Goal: Task Accomplishment & Management: Use online tool/utility

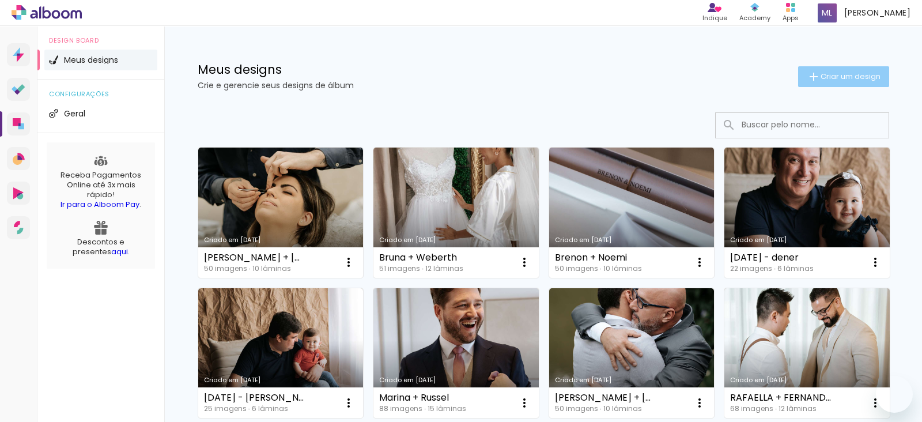
click at [818, 85] on paper-button "Criar um design" at bounding box center [843, 76] width 91 height 21
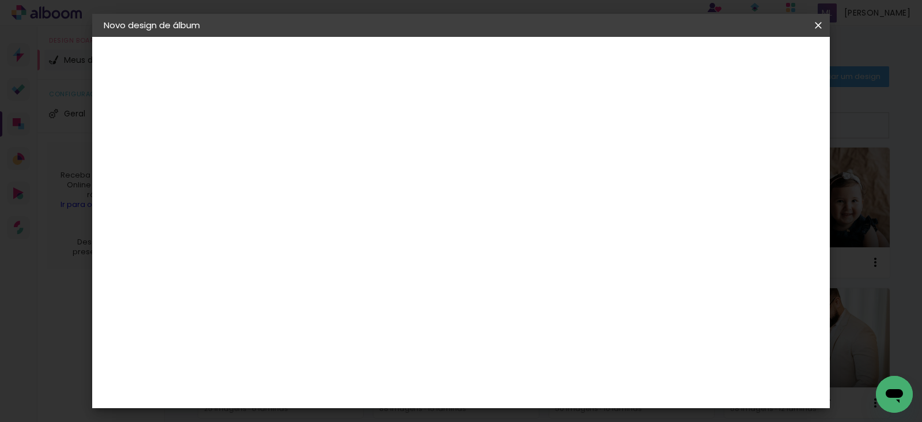
click at [292, 151] on input at bounding box center [292, 155] width 0 height 18
type input "Alice + [PERSON_NAME]"
type paper-input "Alice + [PERSON_NAME]"
click at [0, 0] on slot "Avançar" at bounding box center [0, 0] width 0 height 0
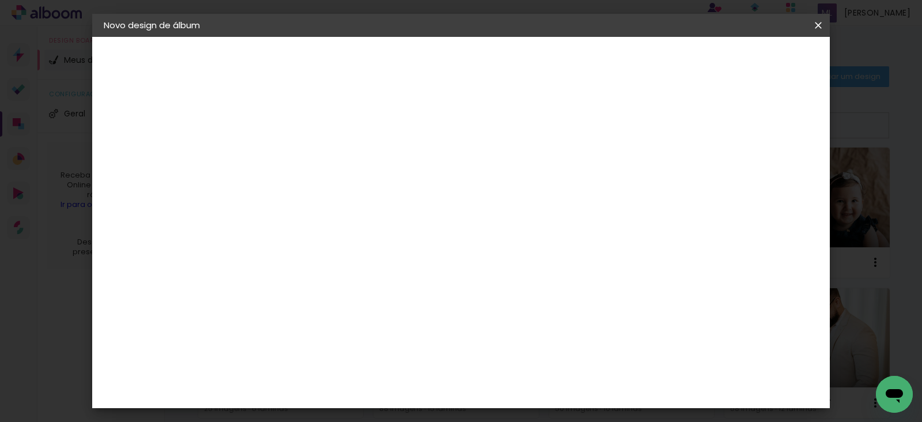
click at [0, 0] on slot "Avançar" at bounding box center [0, 0] width 0 height 0
click at [370, 409] on span "20 × 30" at bounding box center [343, 424] width 54 height 31
click at [0, 0] on slot "Avançar" at bounding box center [0, 0] width 0 height 0
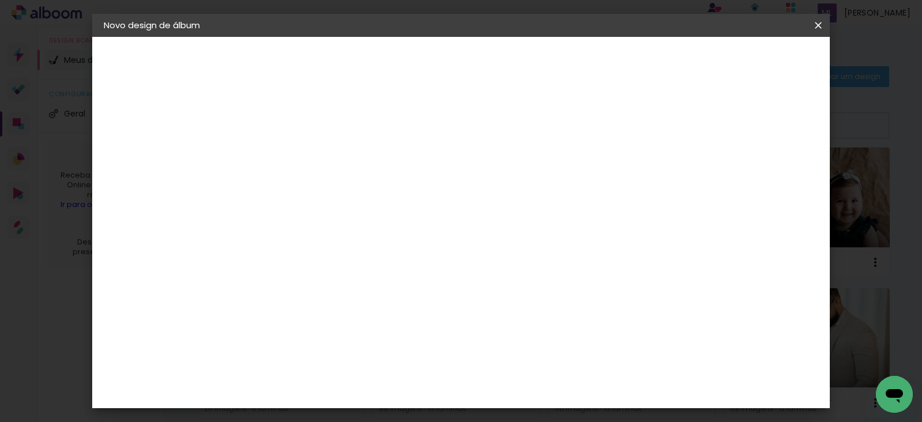
click at [454, 128] on div at bounding box center [449, 124] width 10 height 10
type paper-checkbox "on"
click at [519, 62] on span "Iniciar design" at bounding box center [502, 65] width 33 height 16
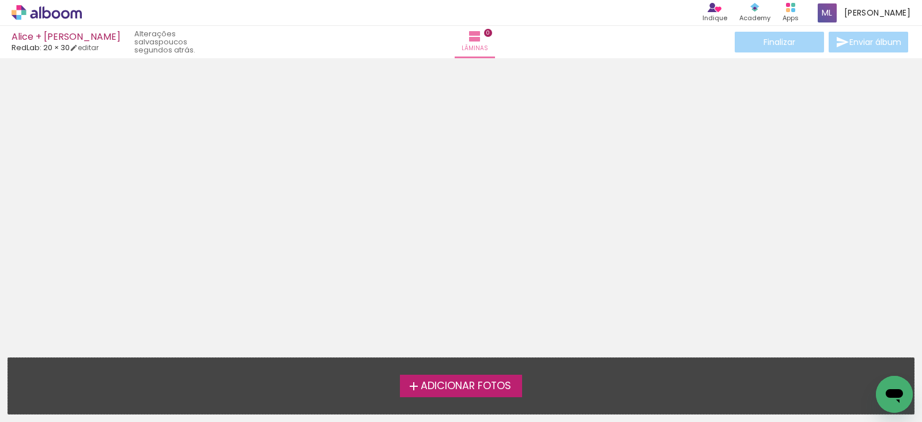
click at [467, 389] on span "Adicionar Fotos" at bounding box center [466, 386] width 90 height 10
click at [0, 0] on input "file" at bounding box center [0, 0] width 0 height 0
click at [448, 387] on span "Adicionar Fotos" at bounding box center [466, 386] width 90 height 10
click at [0, 0] on input "file" at bounding box center [0, 0] width 0 height 0
click at [470, 381] on span "Adicionar Fotos" at bounding box center [466, 386] width 90 height 10
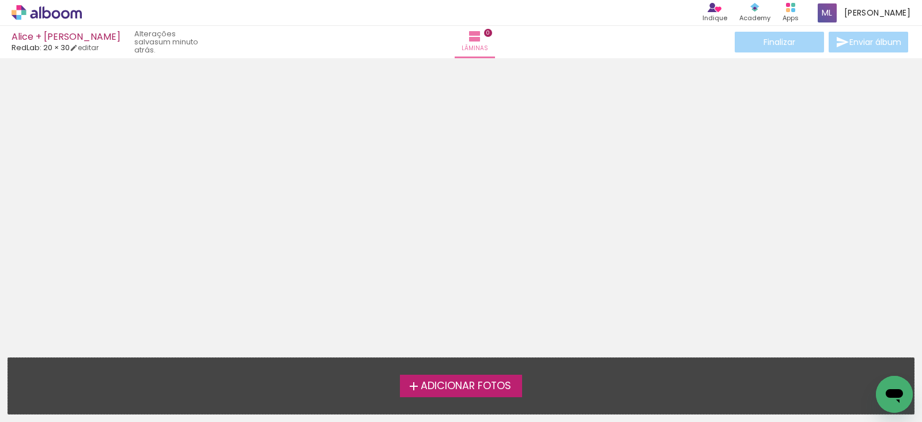
click at [0, 0] on input "file" at bounding box center [0, 0] width 0 height 0
click at [437, 389] on span "Adicionar Fotos" at bounding box center [466, 386] width 90 height 10
click at [0, 0] on input "file" at bounding box center [0, 0] width 0 height 0
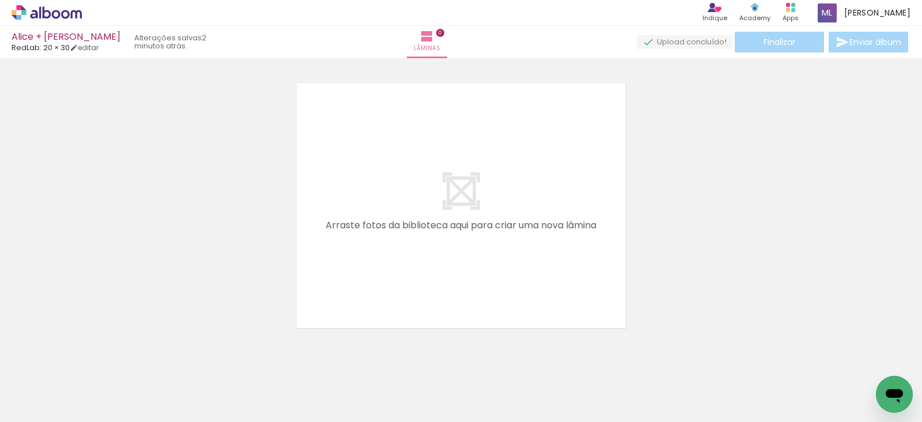
scroll to position [14, 0]
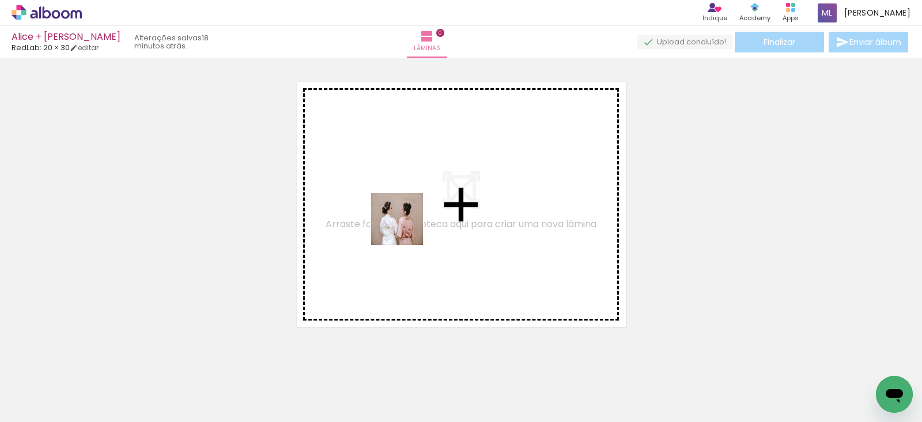
drag, startPoint x: 109, startPoint y: 390, endPoint x: 406, endPoint y: 228, distance: 338.9
click at [406, 228] on quentale-workspace at bounding box center [461, 211] width 922 height 422
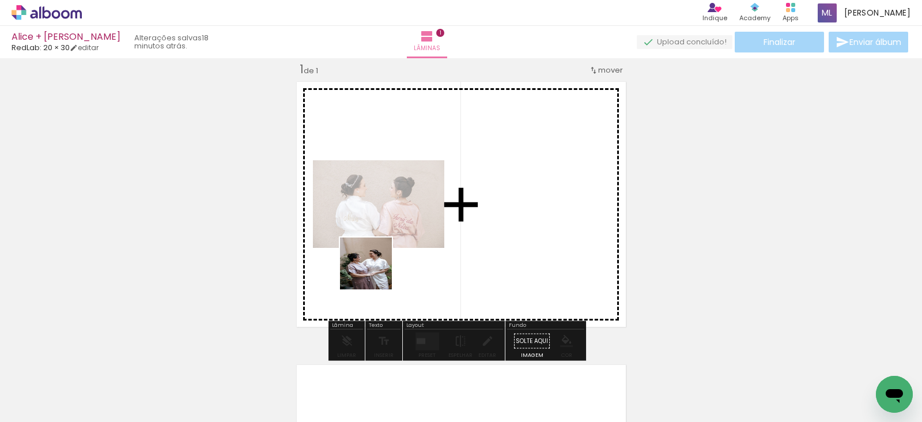
drag, startPoint x: 187, startPoint y: 386, endPoint x: 449, endPoint y: 228, distance: 305.8
click at [449, 228] on quentale-workspace at bounding box center [461, 211] width 922 height 422
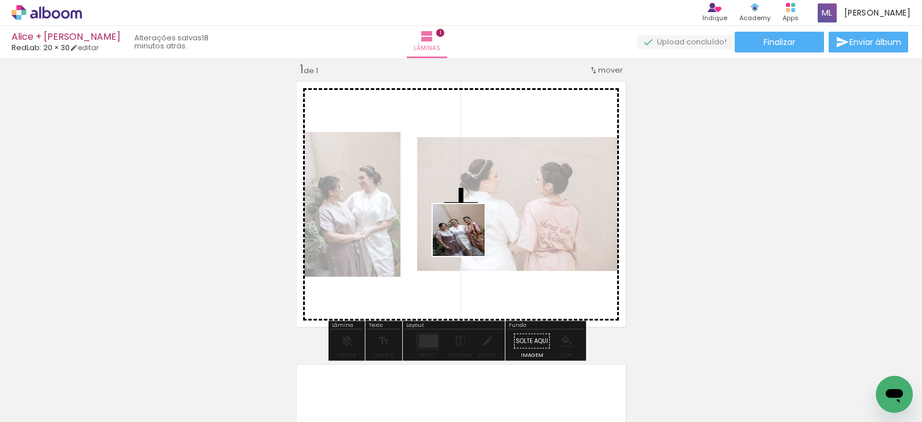
drag, startPoint x: 251, startPoint y: 395, endPoint x: 422, endPoint y: 305, distance: 193.8
click at [476, 231] on quentale-workspace at bounding box center [461, 211] width 922 height 422
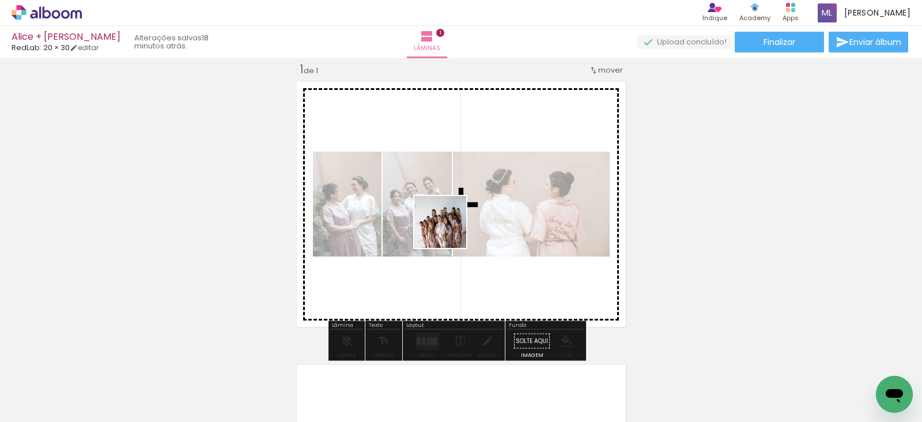
drag, startPoint x: 323, startPoint y: 395, endPoint x: 452, endPoint y: 226, distance: 212.5
click at [452, 226] on quentale-workspace at bounding box center [461, 211] width 922 height 422
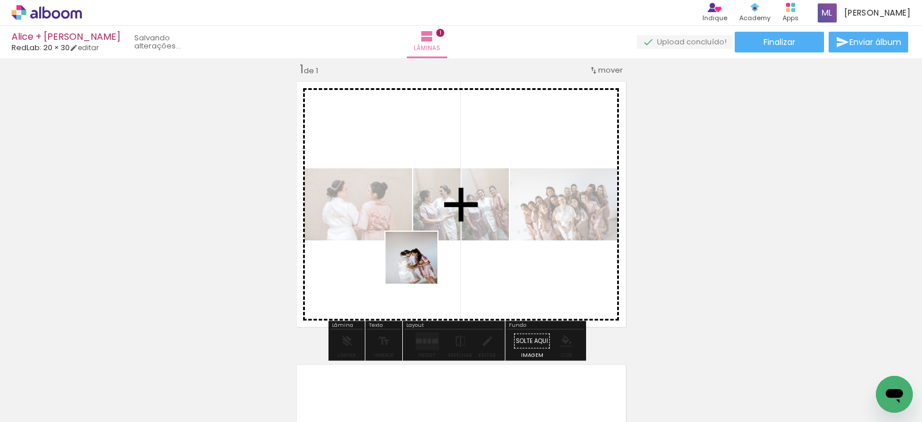
drag, startPoint x: 381, startPoint y: 385, endPoint x: 440, endPoint y: 229, distance: 166.9
click at [440, 229] on quentale-workspace at bounding box center [461, 211] width 922 height 422
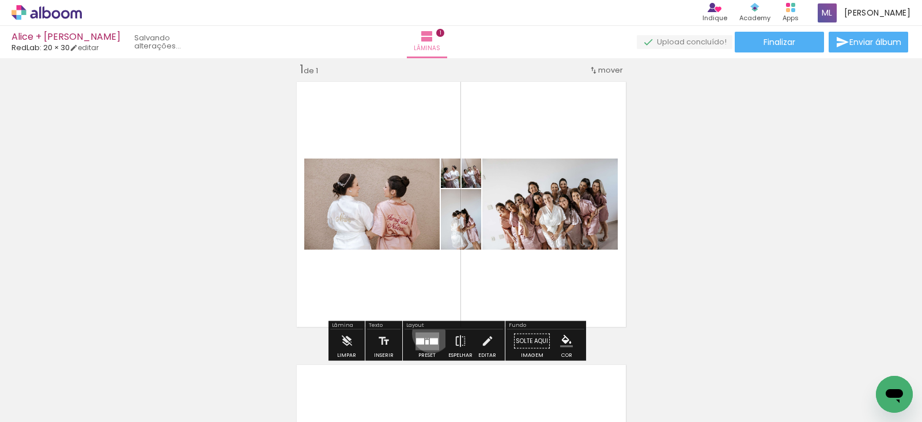
click at [429, 332] on quentale-layouter at bounding box center [427, 341] width 24 height 18
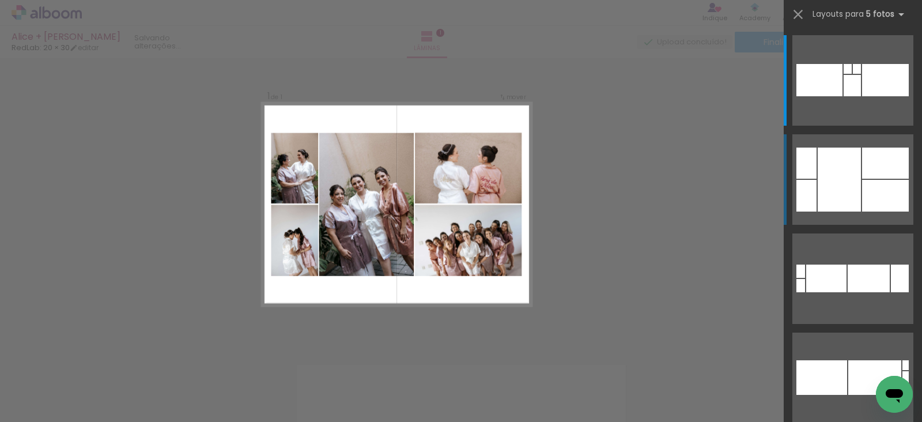
click at [853, 176] on div at bounding box center [839, 180] width 43 height 64
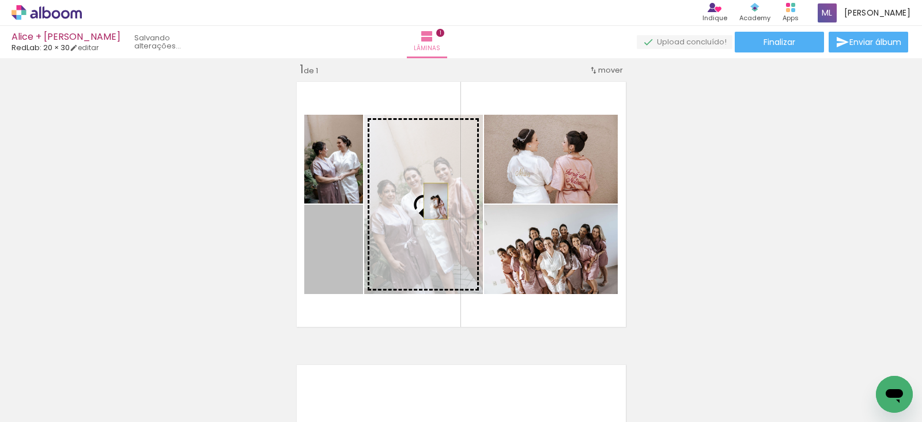
drag, startPoint x: 349, startPoint y: 243, endPoint x: 430, endPoint y: 201, distance: 91.0
click at [0, 0] on slot at bounding box center [0, 0] width 0 height 0
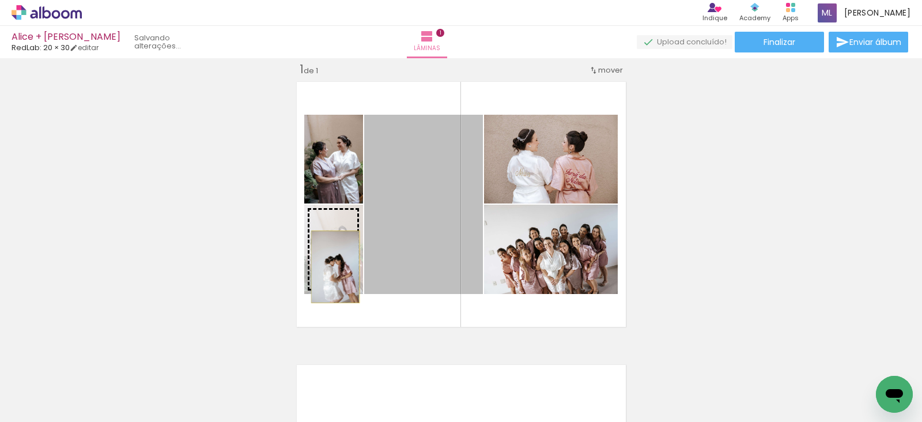
drag, startPoint x: 429, startPoint y: 233, endPoint x: 330, endPoint y: 266, distance: 105.1
click at [0, 0] on slot at bounding box center [0, 0] width 0 height 0
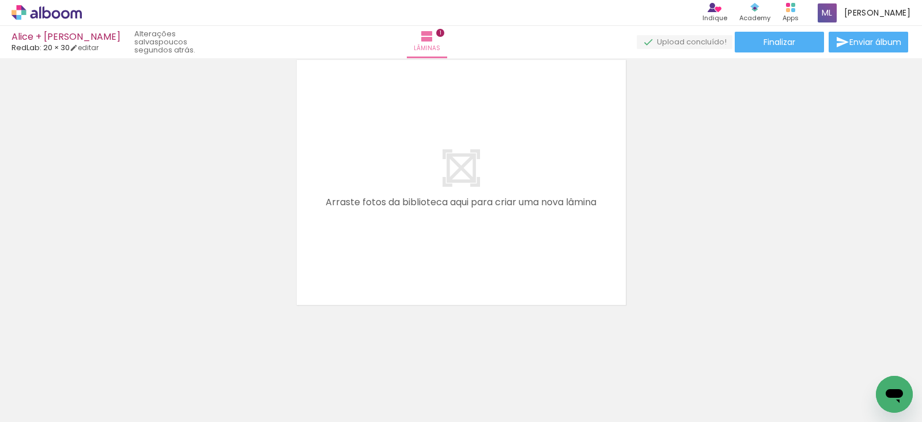
scroll to position [0, 0]
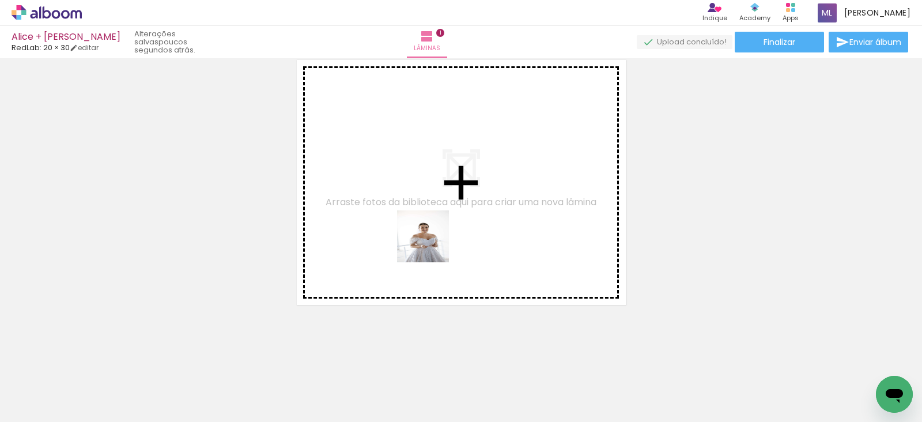
drag, startPoint x: 426, startPoint y: 390, endPoint x: 432, endPoint y: 237, distance: 152.8
click at [432, 237] on quentale-workspace at bounding box center [461, 211] width 922 height 422
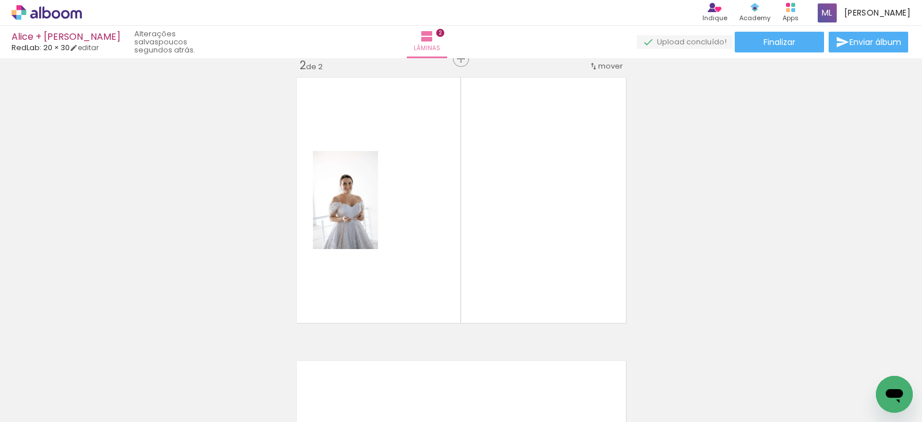
scroll to position [297, 0]
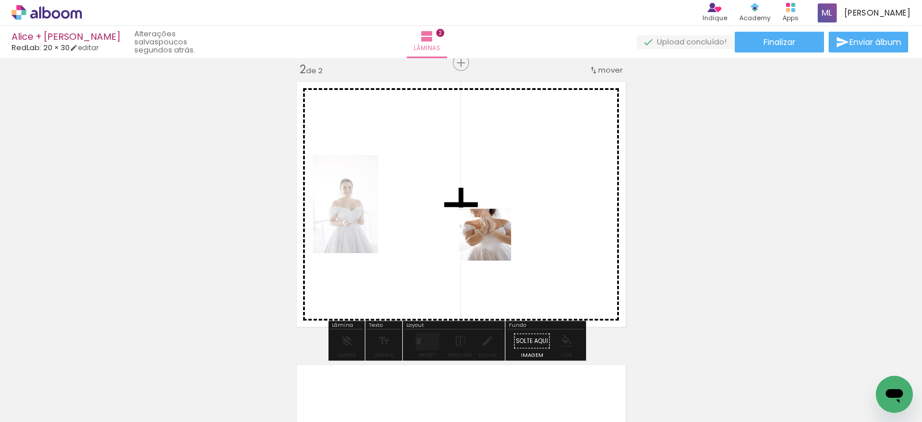
drag, startPoint x: 513, startPoint y: 391, endPoint x: 490, endPoint y: 216, distance: 177.3
click at [490, 216] on quentale-workspace at bounding box center [461, 211] width 922 height 422
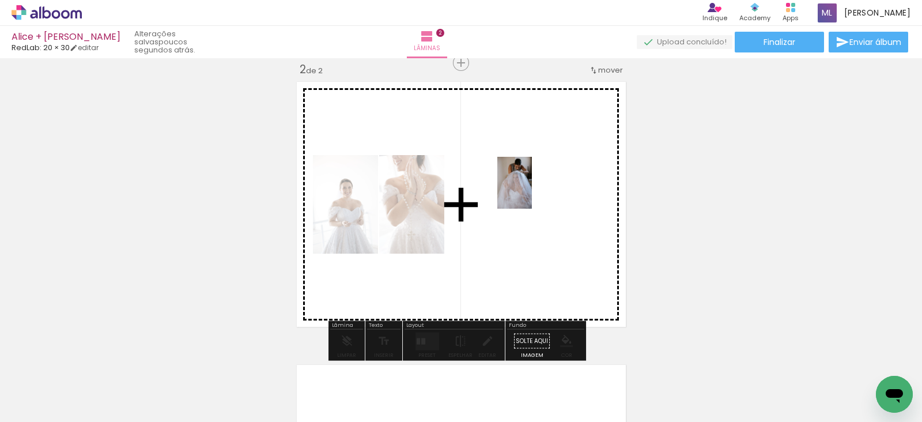
drag, startPoint x: 566, startPoint y: 387, endPoint x: 532, endPoint y: 191, distance: 198.9
click at [532, 191] on quentale-workspace at bounding box center [461, 211] width 922 height 422
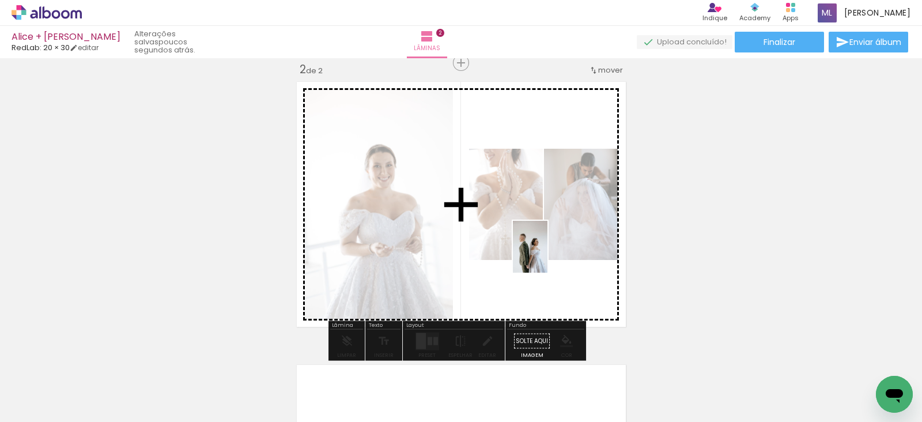
drag, startPoint x: 631, startPoint y: 395, endPoint x: 547, endPoint y: 255, distance: 162.6
click at [547, 255] on quentale-workspace at bounding box center [461, 211] width 922 height 422
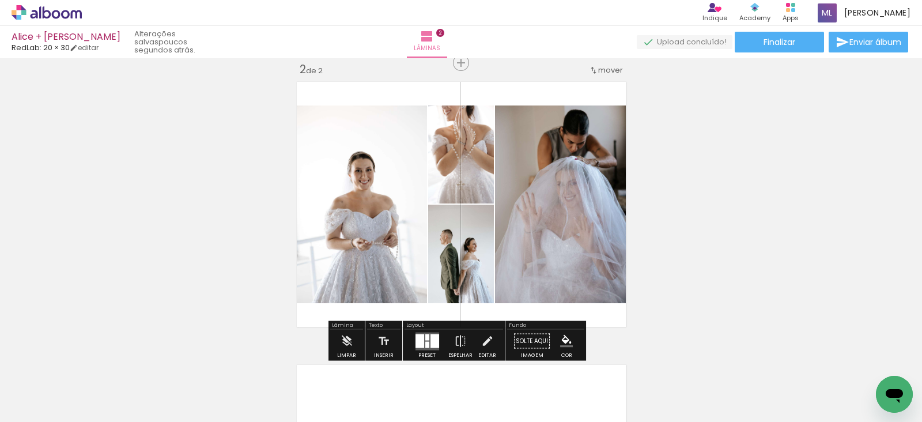
click at [421, 345] on div at bounding box center [419, 341] width 9 height 14
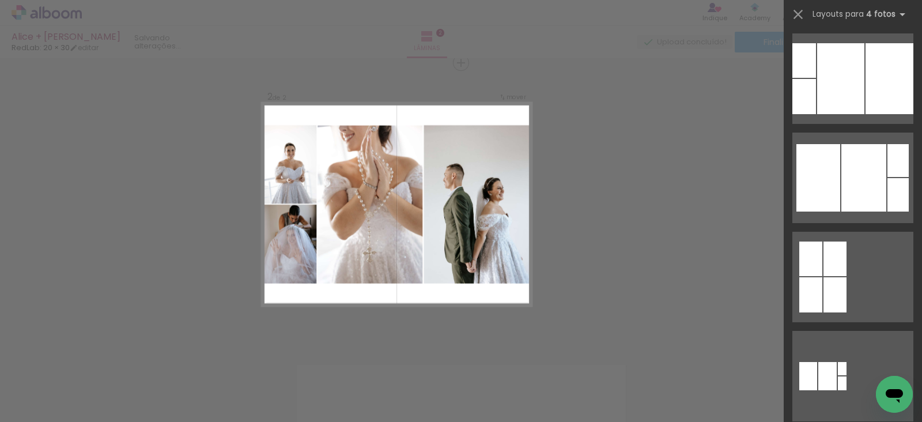
scroll to position [798, 0]
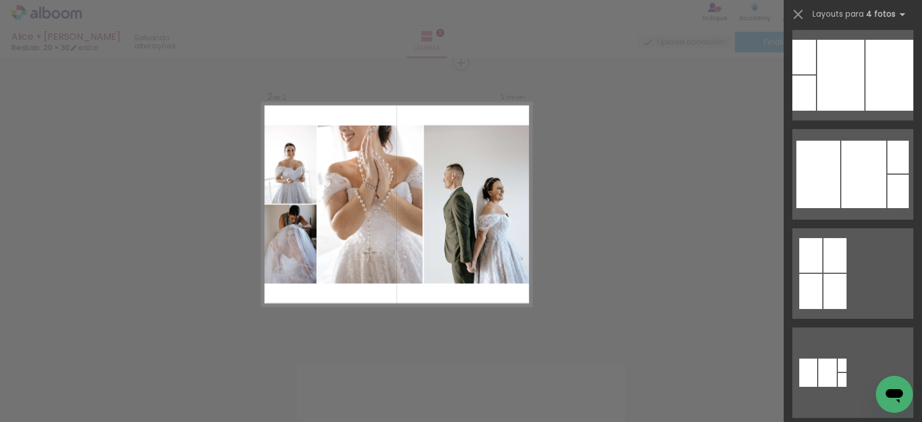
click at [852, 141] on div at bounding box center [863, 174] width 45 height 67
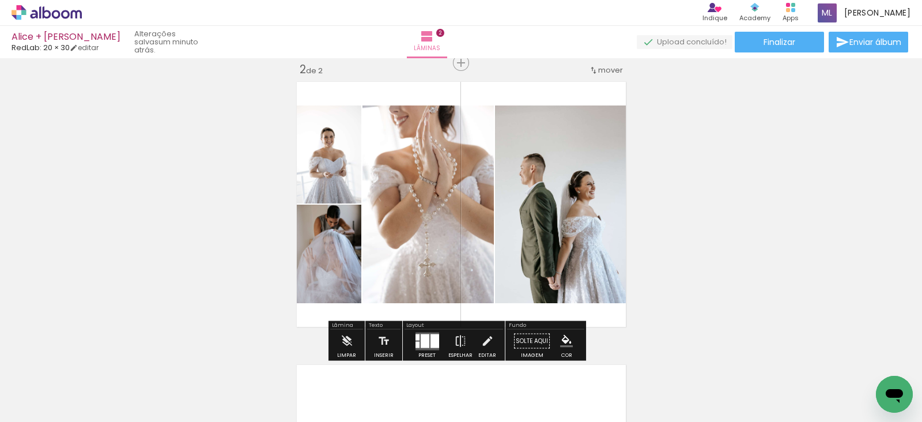
click at [426, 350] on quentale-thumb at bounding box center [438, 383] width 65 height 66
click at [426, 338] on div at bounding box center [425, 341] width 9 height 14
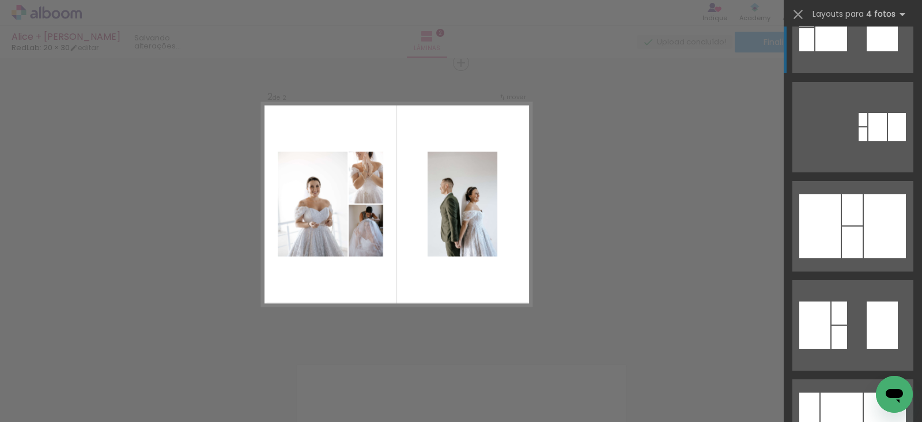
scroll to position [0, 0]
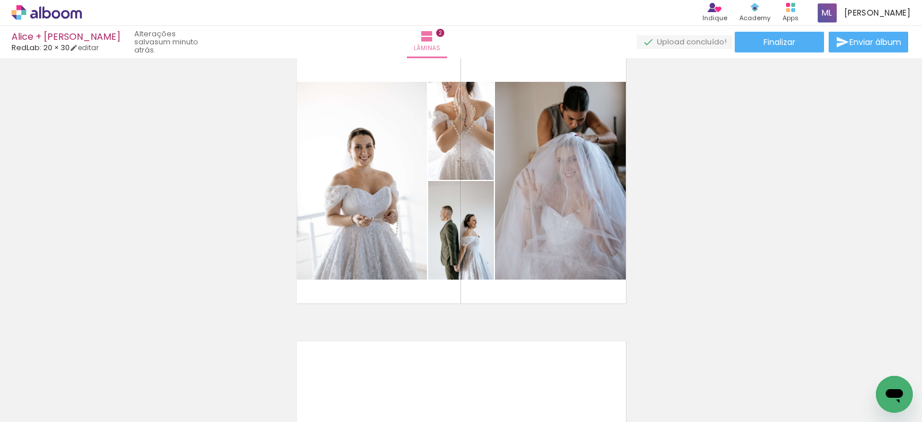
scroll to position [322, 0]
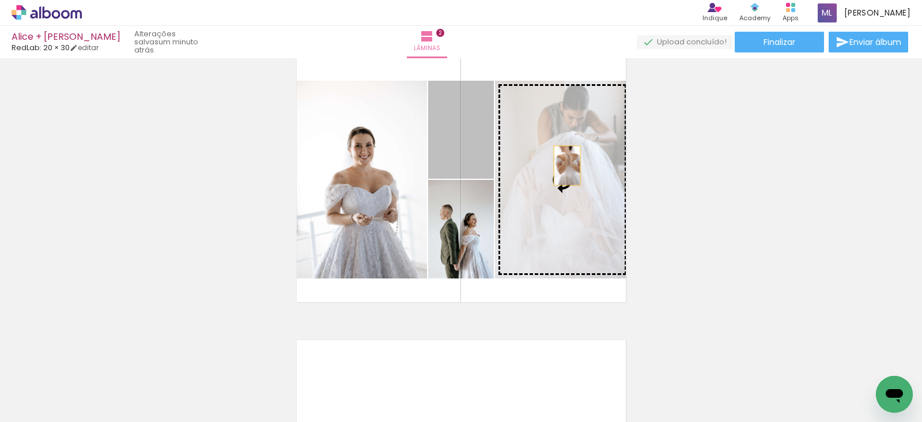
drag, startPoint x: 460, startPoint y: 148, endPoint x: 563, endPoint y: 165, distance: 104.0
click at [0, 0] on slot at bounding box center [0, 0] width 0 height 0
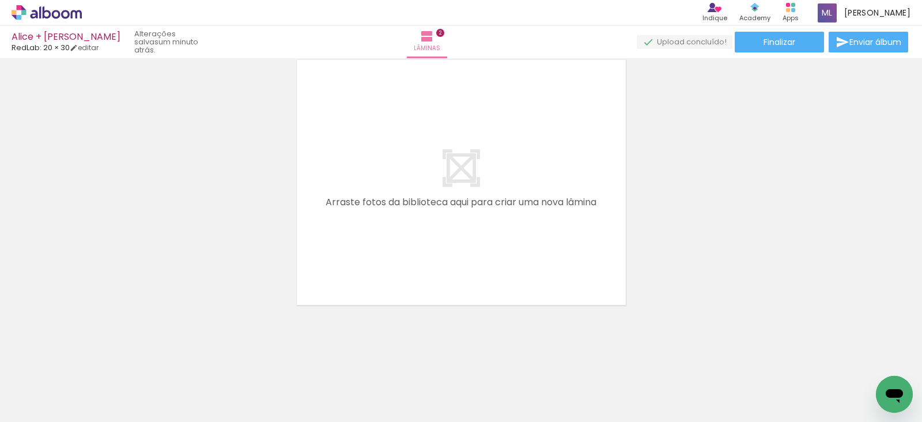
scroll to position [0, 489]
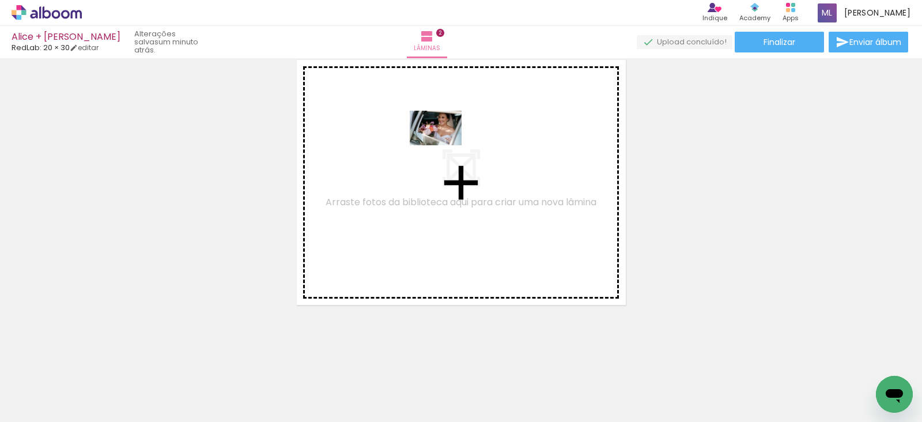
drag, startPoint x: 349, startPoint y: 379, endPoint x: 444, endPoint y: 145, distance: 252.5
click at [444, 145] on quentale-workspace at bounding box center [461, 211] width 922 height 422
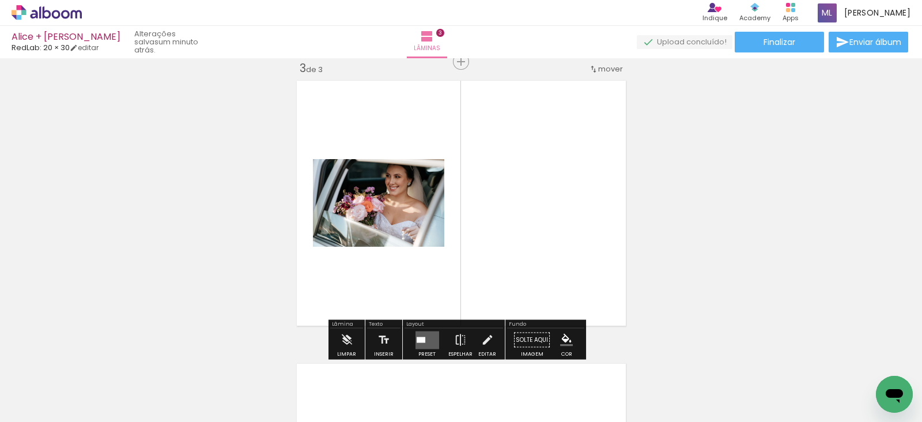
scroll to position [580, 0]
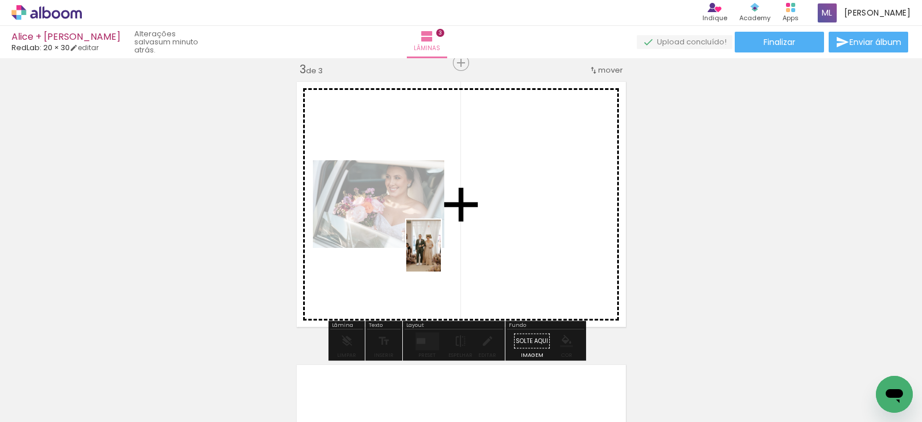
drag, startPoint x: 209, startPoint y: 392, endPoint x: 441, endPoint y: 254, distance: 269.5
click at [441, 254] on quentale-workspace at bounding box center [461, 211] width 922 height 422
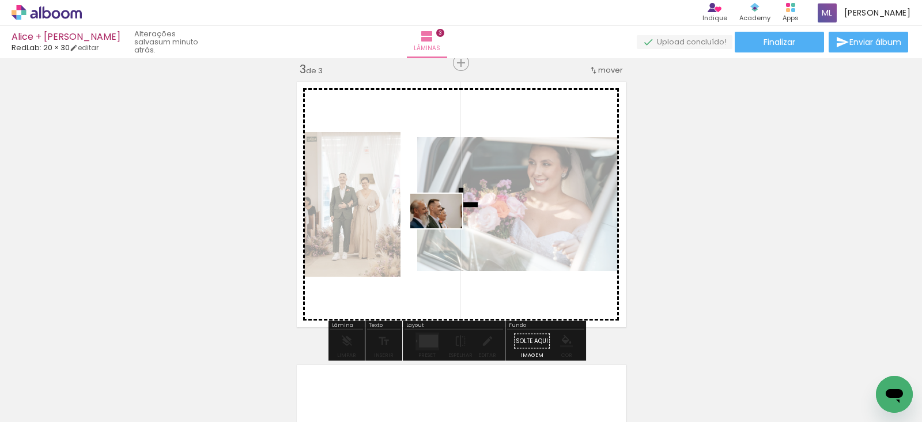
drag, startPoint x: 277, startPoint y: 390, endPoint x: 445, endPoint y: 228, distance: 232.7
click at [445, 228] on quentale-workspace at bounding box center [461, 211] width 922 height 422
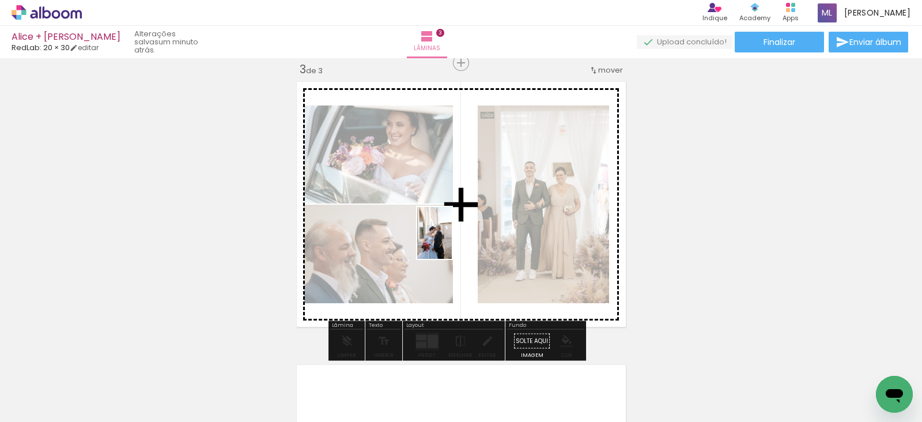
drag, startPoint x: 405, startPoint y: 396, endPoint x: 453, endPoint y: 236, distance: 167.2
click at [453, 236] on quentale-workspace at bounding box center [461, 211] width 922 height 422
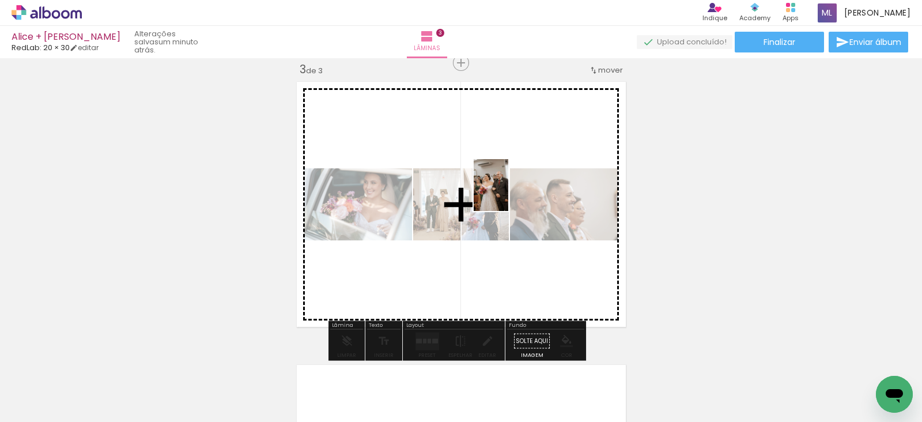
drag, startPoint x: 481, startPoint y: 401, endPoint x: 508, endPoint y: 194, distance: 209.3
click at [508, 194] on quentale-workspace at bounding box center [461, 211] width 922 height 422
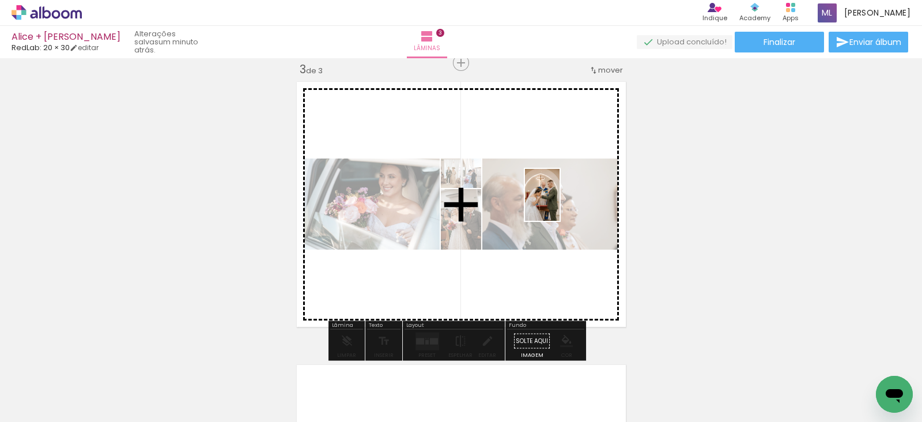
drag, startPoint x: 534, startPoint y: 380, endPoint x: 560, endPoint y: 203, distance: 178.7
click at [560, 203] on quentale-workspace at bounding box center [461, 211] width 922 height 422
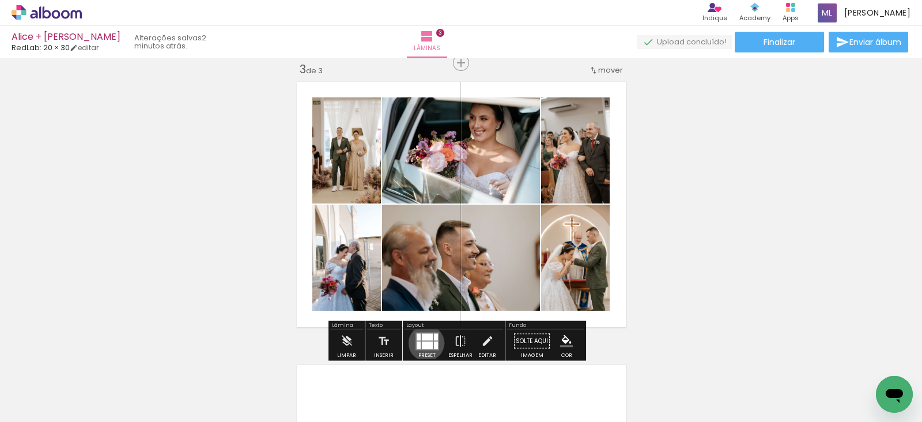
click at [424, 342] on div at bounding box center [427, 344] width 11 height 7
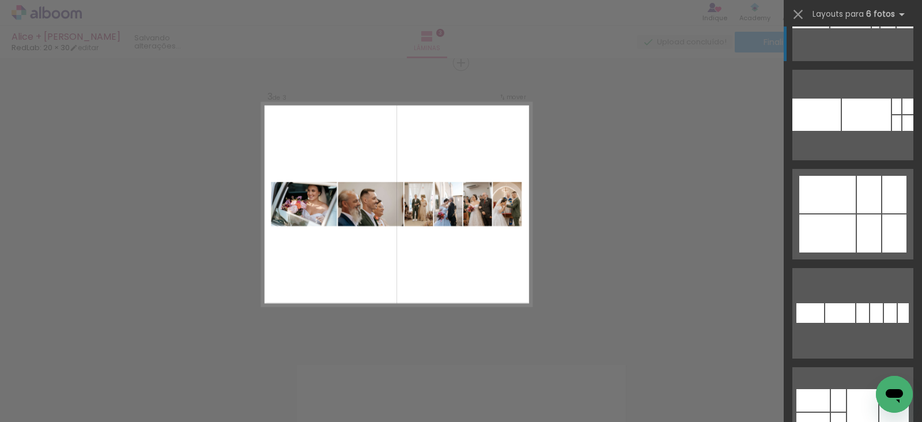
scroll to position [263, 0]
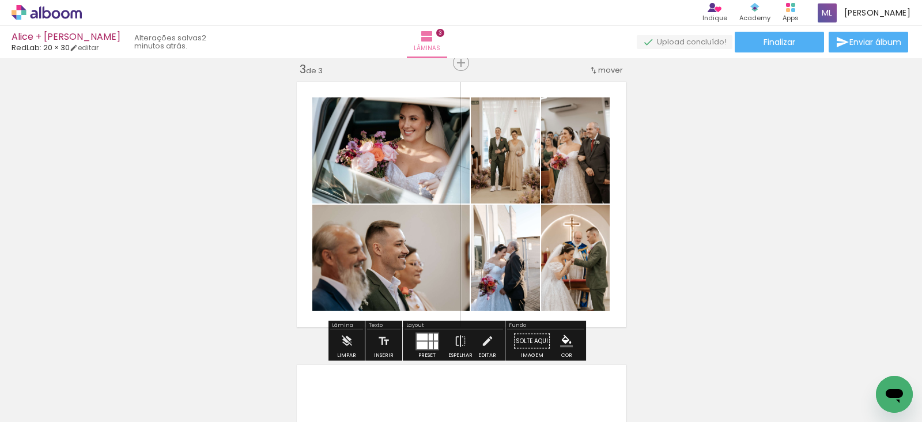
click at [425, 337] on quentale-layouter at bounding box center [427, 341] width 24 height 18
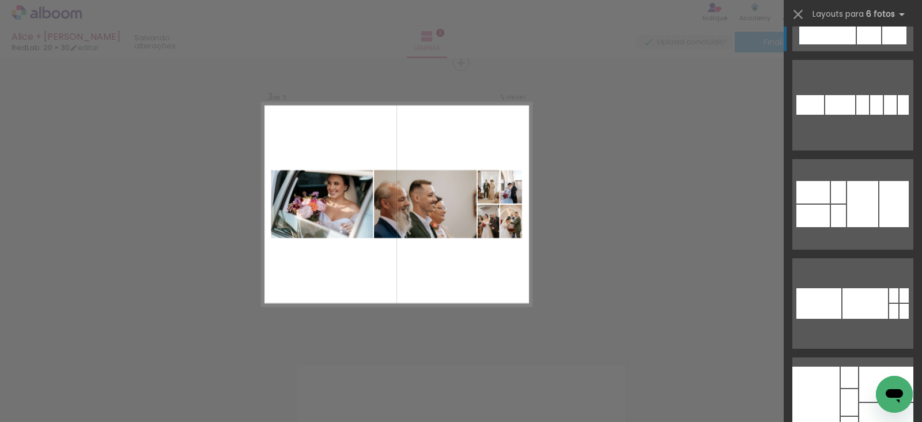
scroll to position [470, 0]
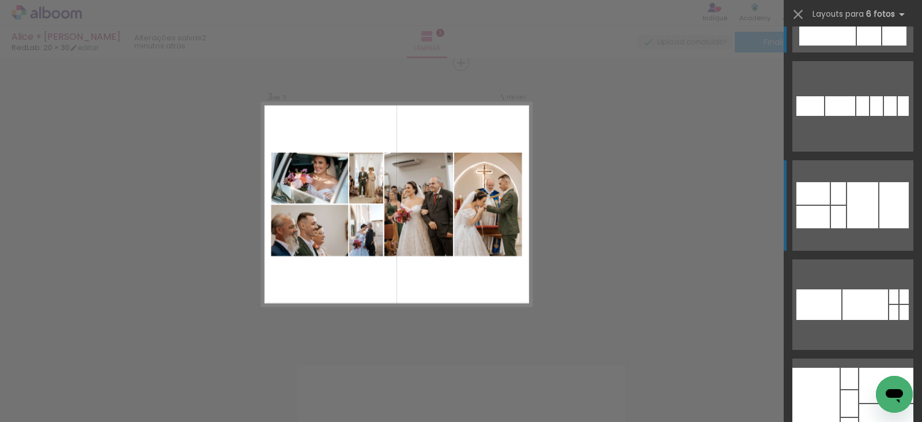
click at [851, 198] on div at bounding box center [862, 205] width 31 height 46
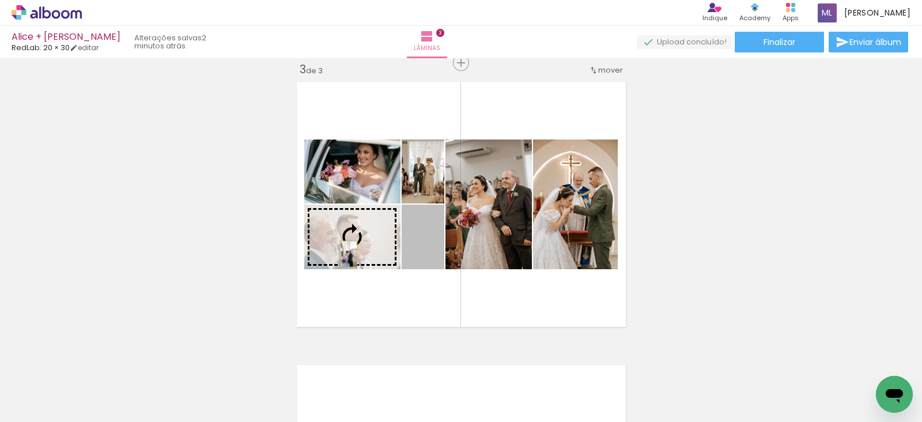
drag, startPoint x: 426, startPoint y: 249, endPoint x: 343, endPoint y: 254, distance: 83.7
click at [0, 0] on slot at bounding box center [0, 0] width 0 height 0
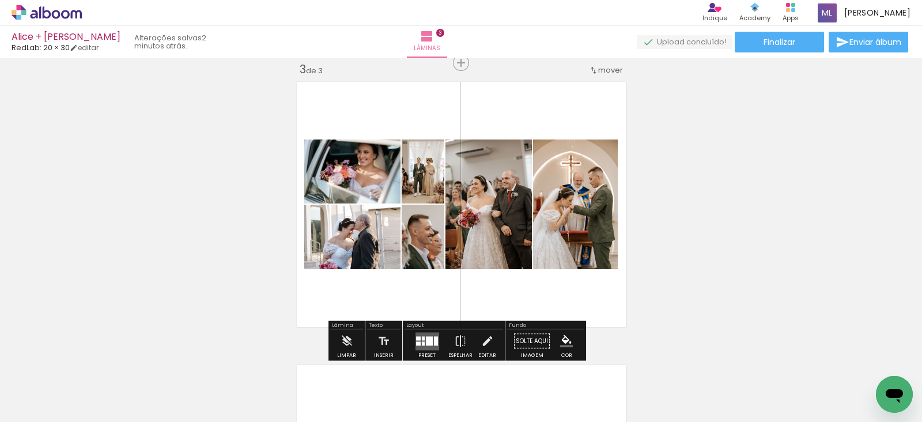
click at [426, 342] on div at bounding box center [429, 340] width 7 height 9
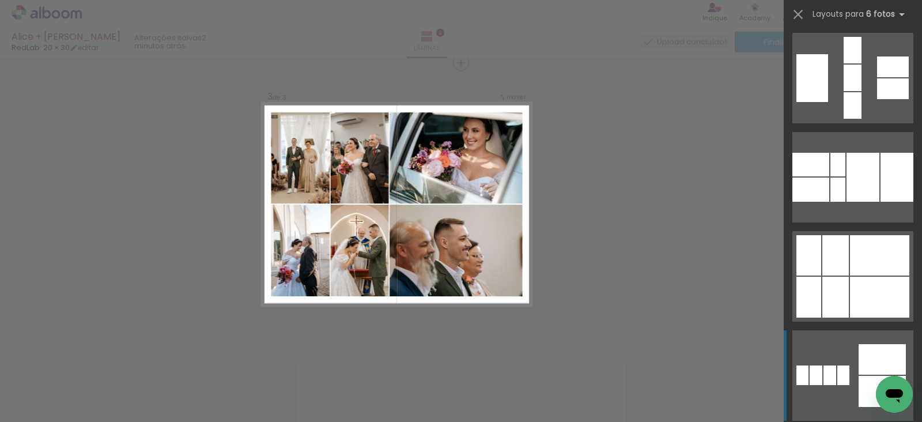
scroll to position [1295, 0]
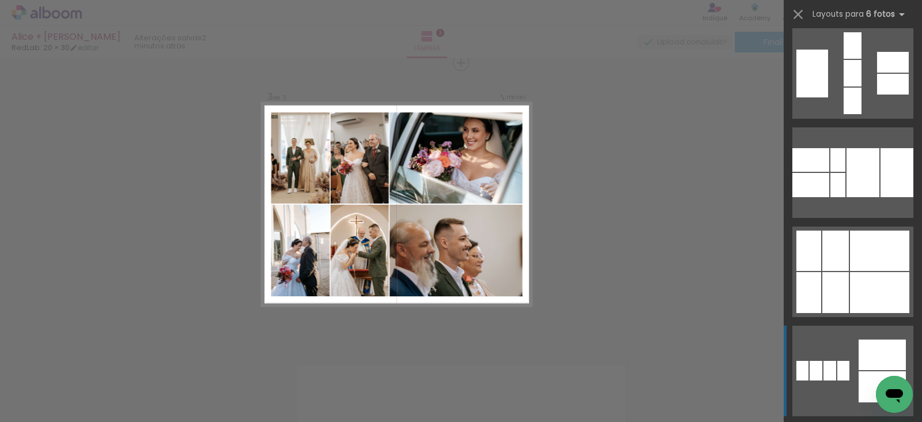
click at [874, 286] on div at bounding box center [879, 292] width 59 height 41
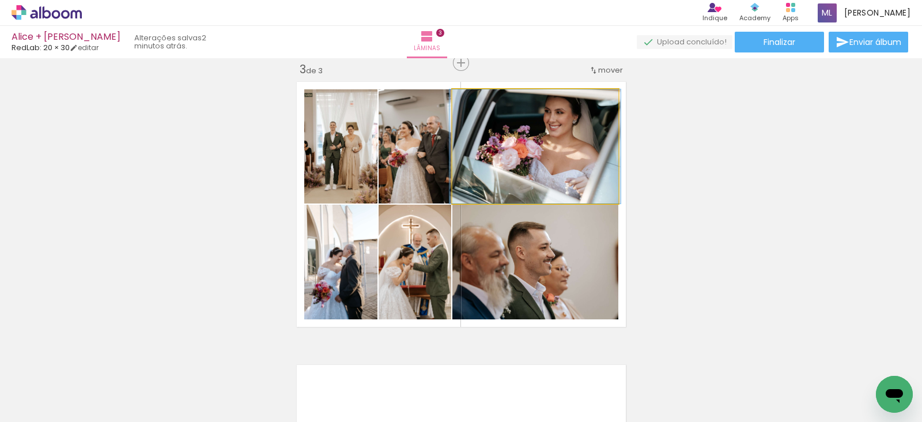
click at [573, 148] on quentale-photo at bounding box center [535, 146] width 166 height 114
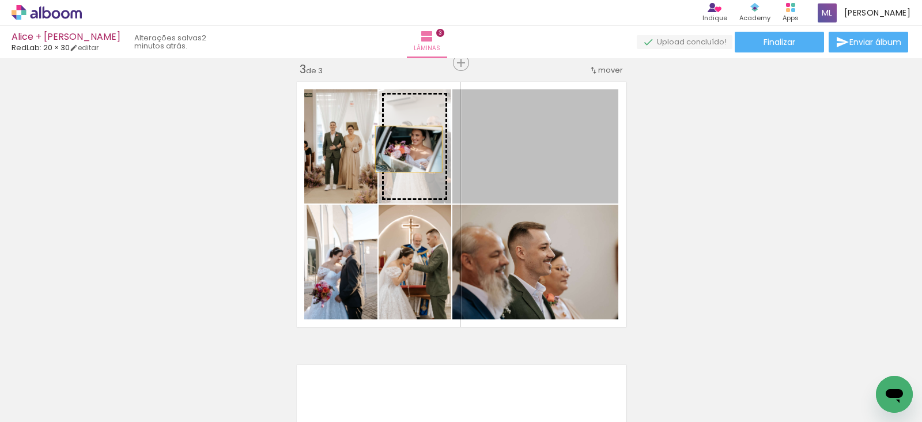
drag, startPoint x: 547, startPoint y: 146, endPoint x: 403, endPoint y: 149, distance: 144.1
click at [0, 0] on slot at bounding box center [0, 0] width 0 height 0
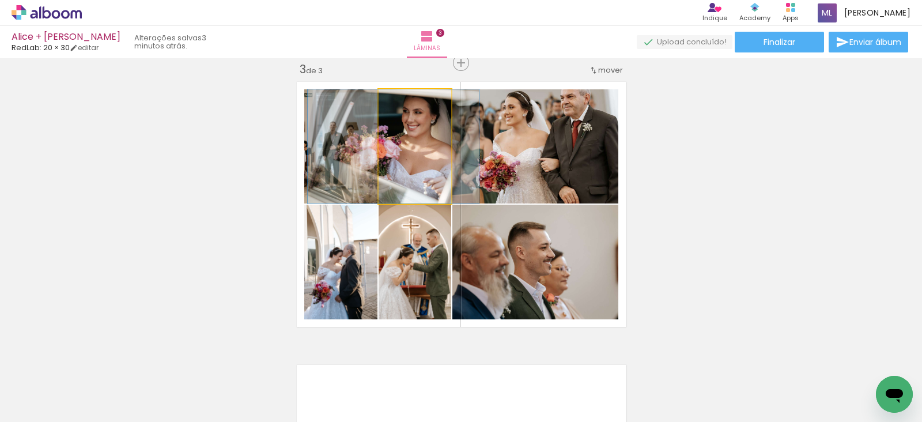
drag, startPoint x: 429, startPoint y: 151, endPoint x: 407, endPoint y: 153, distance: 21.4
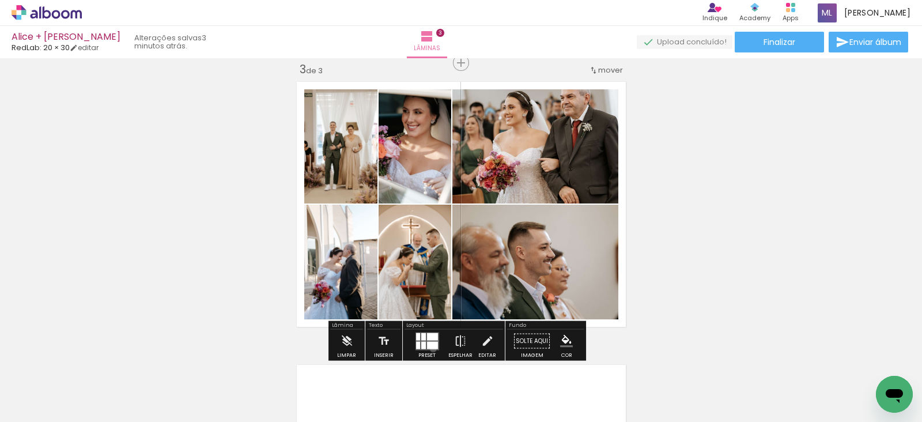
click at [430, 348] on quentale-layouter at bounding box center [427, 341] width 24 height 18
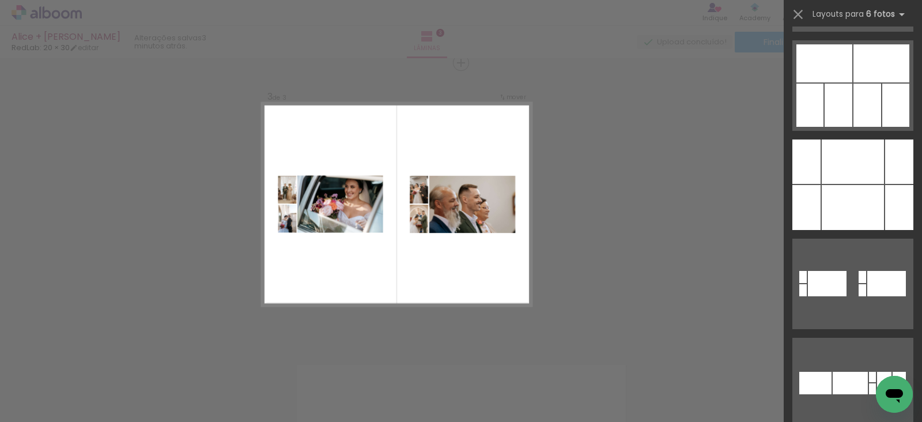
scroll to position [2705, 0]
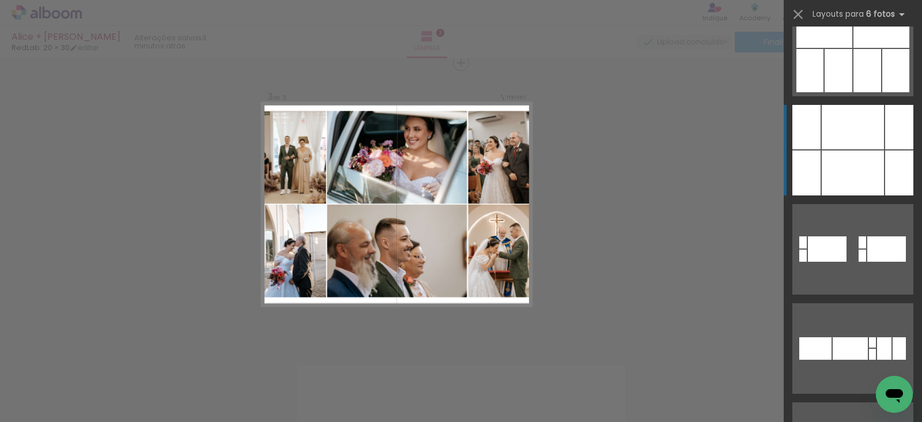
click at [876, 167] on div at bounding box center [853, 172] width 62 height 45
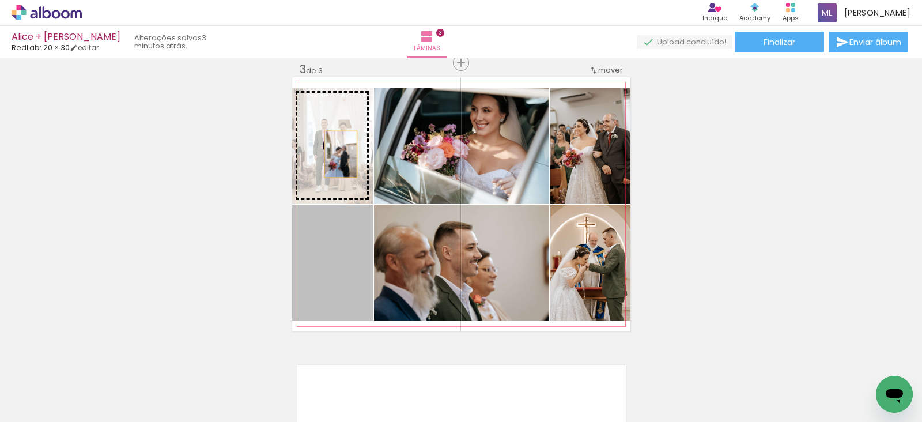
drag, startPoint x: 326, startPoint y: 275, endPoint x: 335, endPoint y: 154, distance: 121.3
click at [0, 0] on slot at bounding box center [0, 0] width 0 height 0
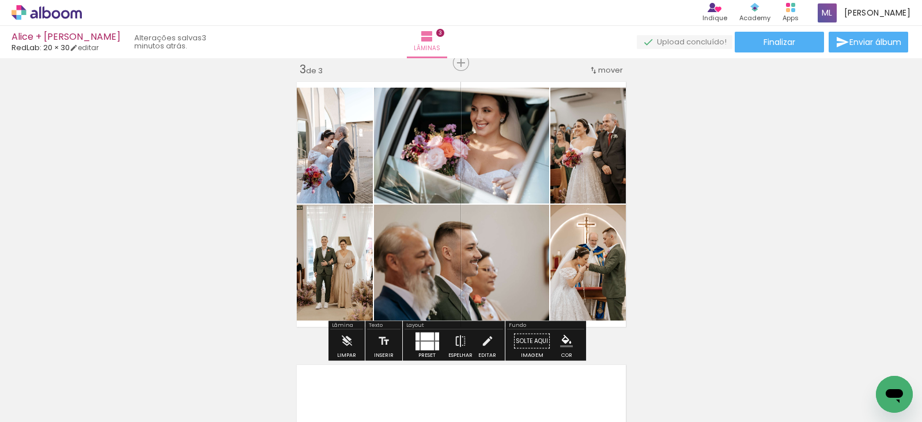
click at [502, 154] on quentale-photo at bounding box center [461, 146] width 175 height 116
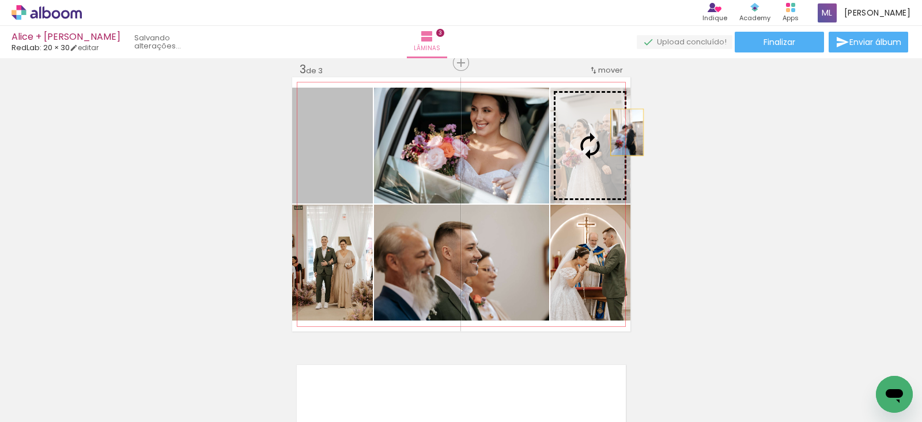
drag, startPoint x: 326, startPoint y: 173, endPoint x: 621, endPoint y: 132, distance: 297.9
click at [0, 0] on slot at bounding box center [0, 0] width 0 height 0
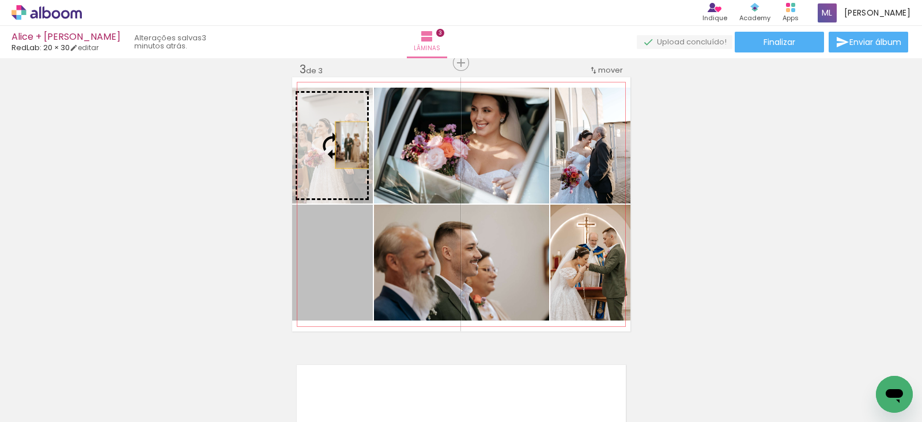
drag, startPoint x: 352, startPoint y: 275, endPoint x: 346, endPoint y: 144, distance: 131.0
click at [0, 0] on slot at bounding box center [0, 0] width 0 height 0
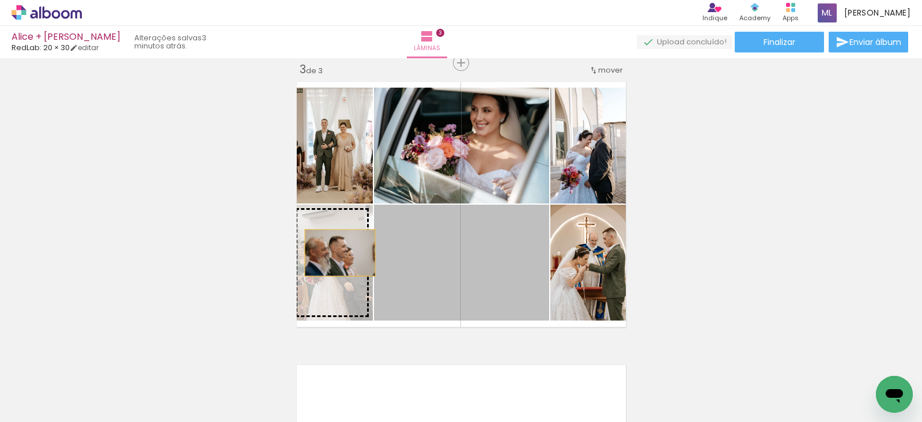
drag, startPoint x: 466, startPoint y: 256, endPoint x: 334, endPoint y: 252, distance: 132.0
click at [0, 0] on slot at bounding box center [0, 0] width 0 height 0
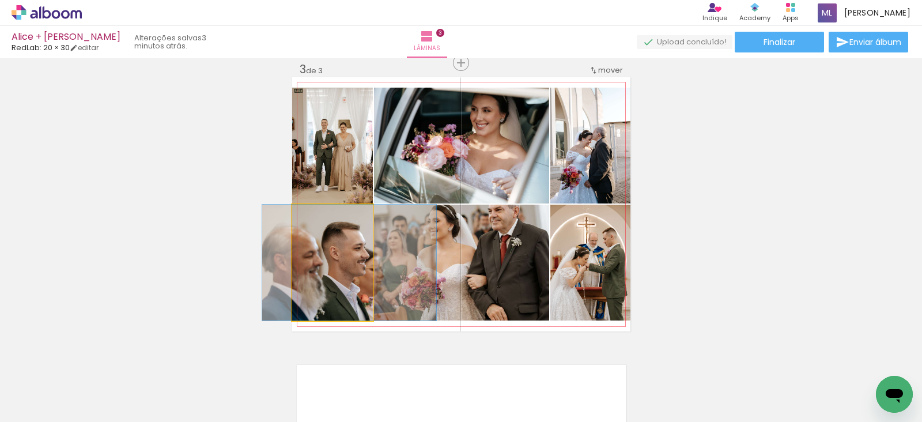
drag, startPoint x: 329, startPoint y: 278, endPoint x: 346, endPoint y: 280, distance: 16.8
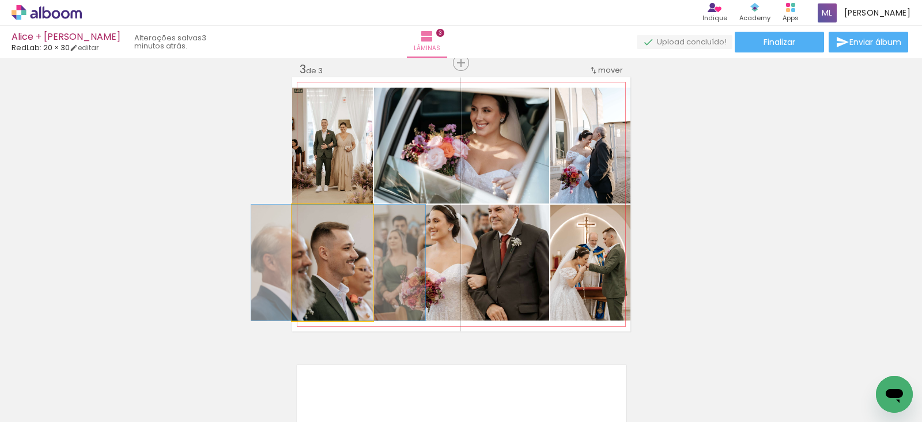
drag, startPoint x: 354, startPoint y: 289, endPoint x: 343, endPoint y: 289, distance: 10.9
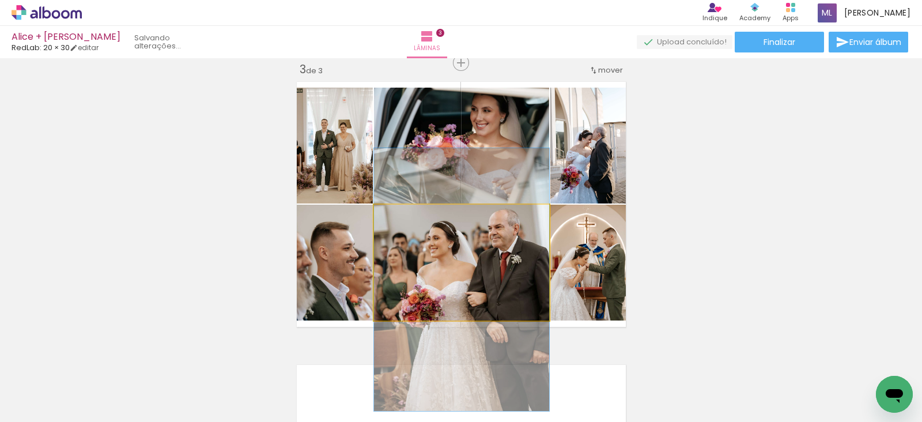
drag, startPoint x: 524, startPoint y: 264, endPoint x: 524, endPoint y: 282, distance: 17.3
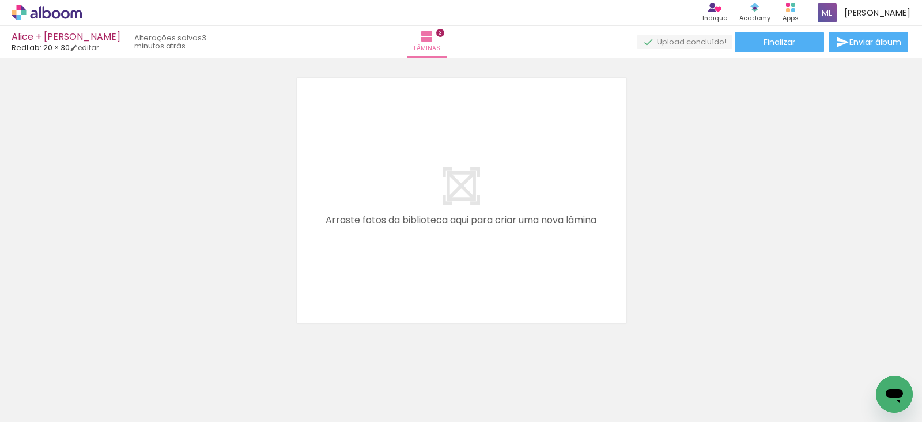
scroll to position [885, 0]
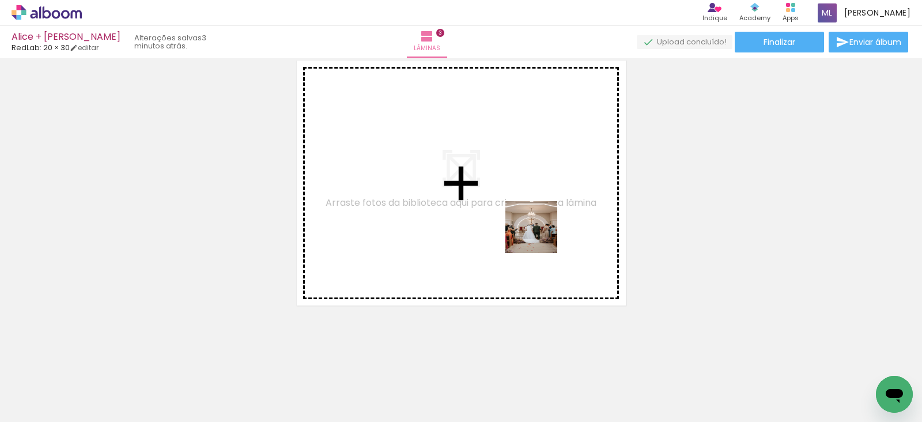
drag, startPoint x: 586, startPoint y: 398, endPoint x: 537, endPoint y: 215, distance: 189.1
click at [537, 215] on quentale-workspace at bounding box center [461, 211] width 922 height 422
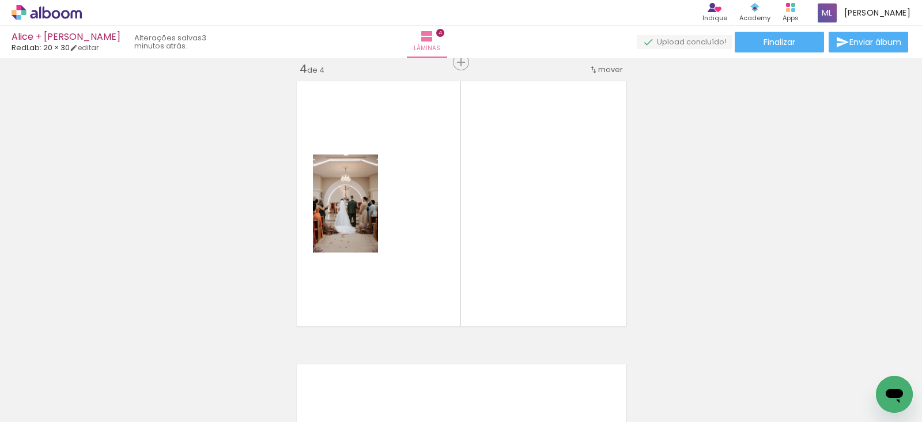
scroll to position [863, 0]
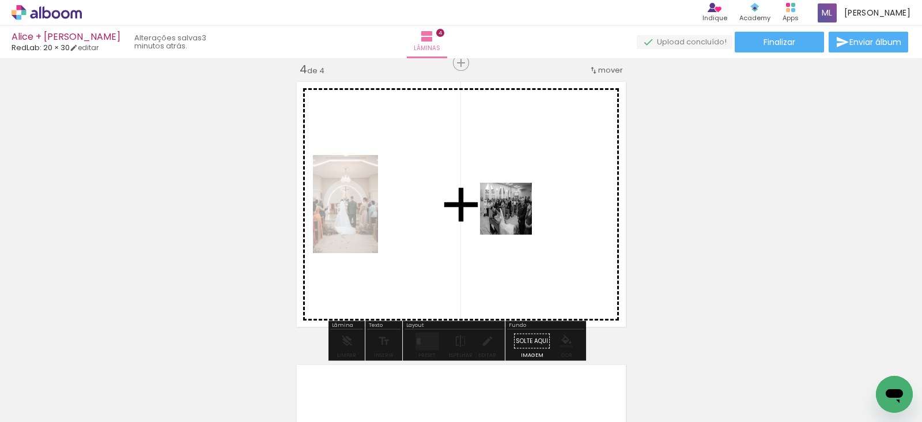
drag, startPoint x: 673, startPoint y: 402, endPoint x: 515, endPoint y: 217, distance: 243.6
click at [515, 217] on quentale-workspace at bounding box center [461, 211] width 922 height 422
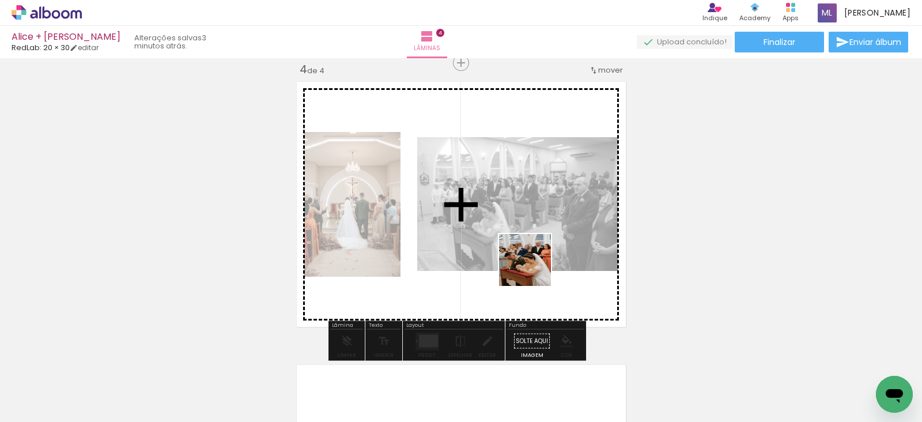
drag, startPoint x: 723, startPoint y: 397, endPoint x: 530, endPoint y: 264, distance: 234.0
click at [530, 264] on quentale-workspace at bounding box center [461, 211] width 922 height 422
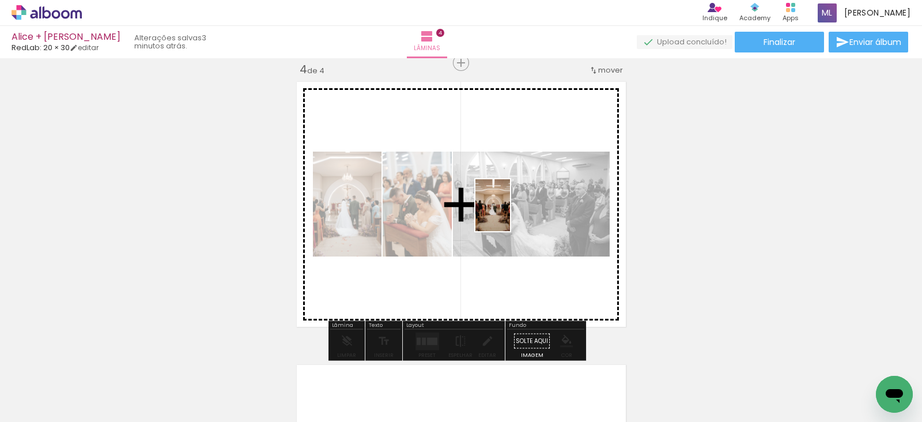
drag, startPoint x: 798, startPoint y: 407, endPoint x: 510, endPoint y: 214, distance: 346.8
click at [510, 214] on quentale-workspace at bounding box center [461, 211] width 922 height 422
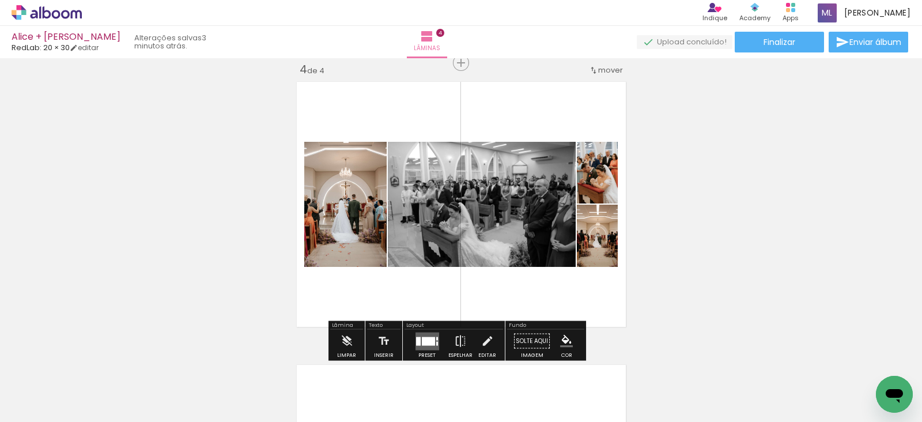
scroll to position [0, 730]
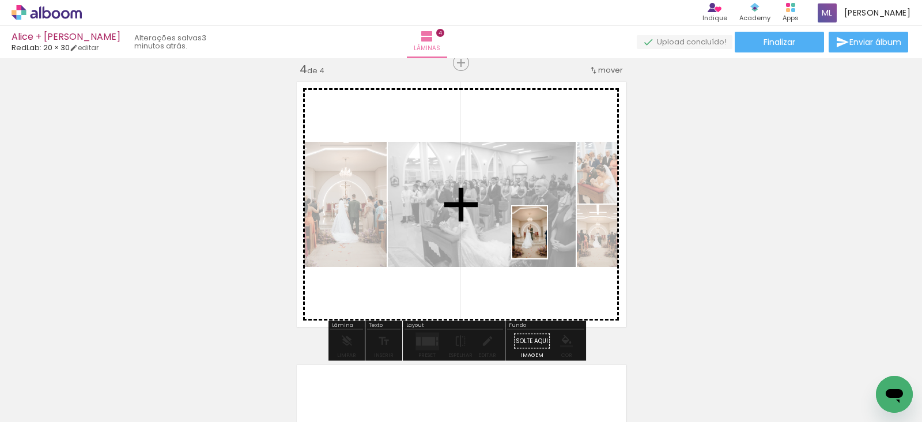
drag, startPoint x: 611, startPoint y: 405, endPoint x: 547, endPoint y: 241, distance: 175.7
click at [547, 241] on quentale-workspace at bounding box center [461, 211] width 922 height 422
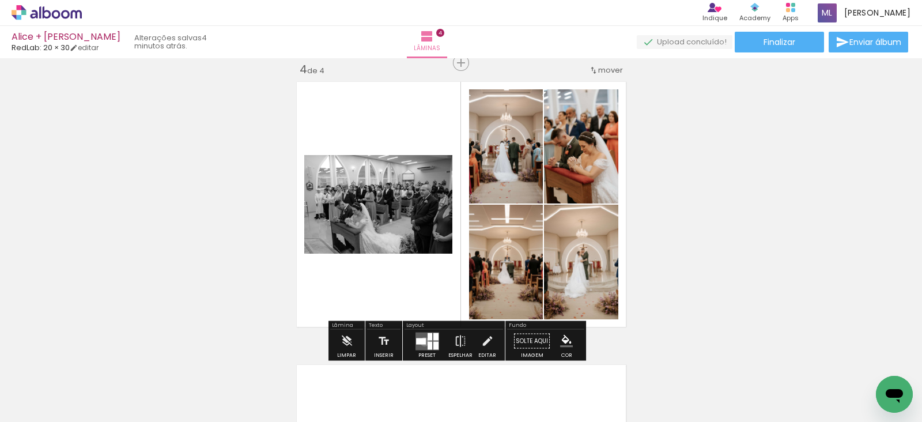
click at [422, 341] on div at bounding box center [421, 341] width 10 height 6
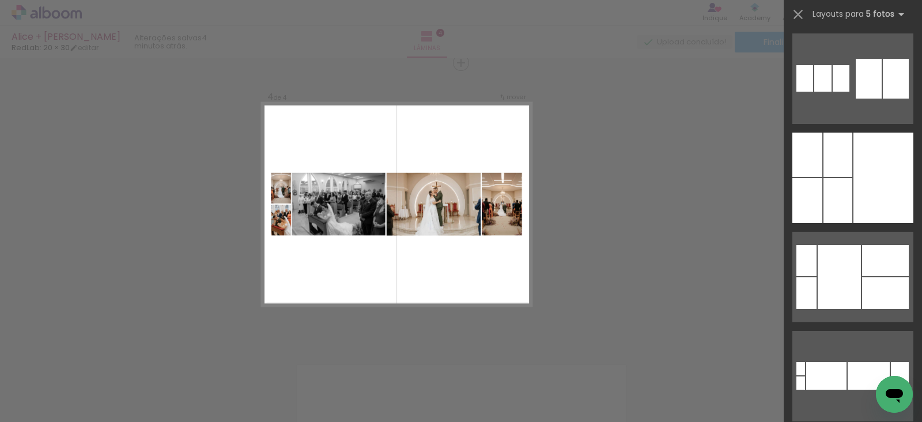
scroll to position [4754, 0]
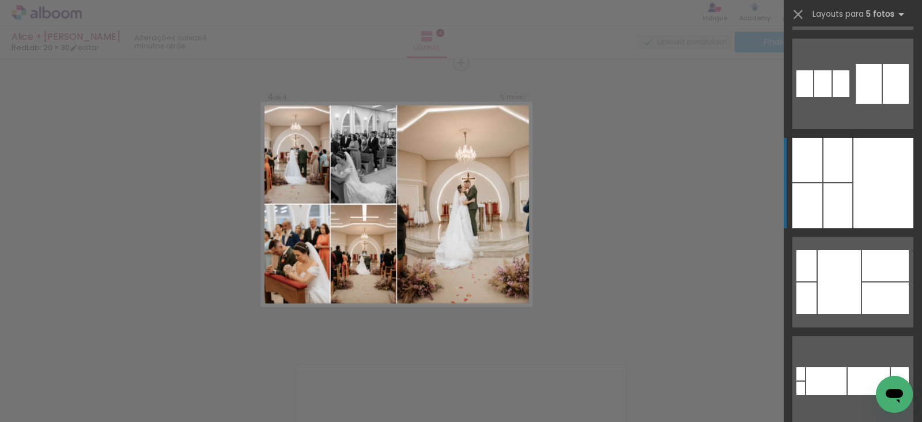
click at [867, 145] on div at bounding box center [883, 183] width 60 height 90
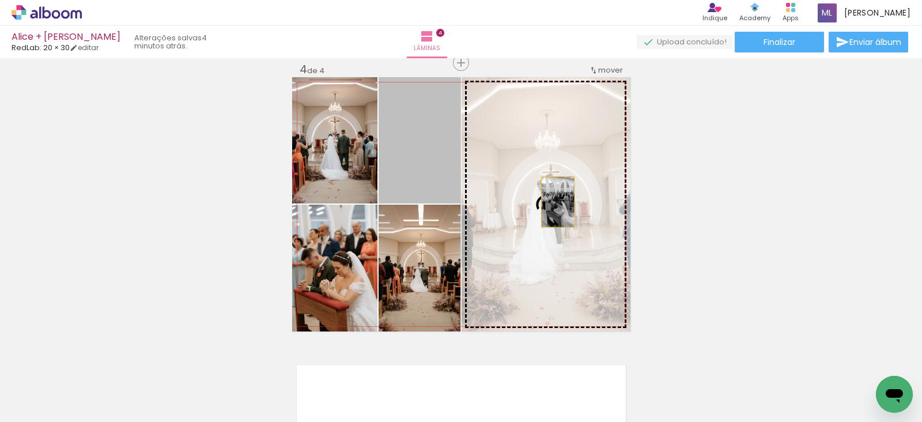
drag, startPoint x: 417, startPoint y: 182, endPoint x: 553, endPoint y: 202, distance: 137.5
click at [0, 0] on slot at bounding box center [0, 0] width 0 height 0
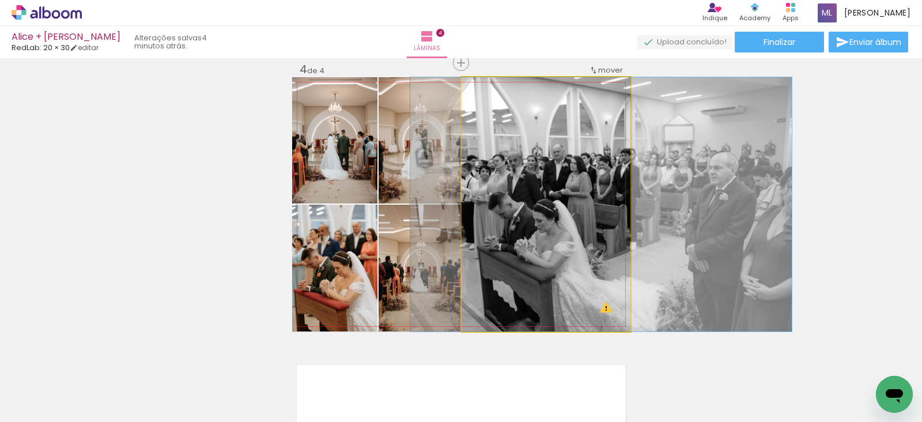
drag, startPoint x: 553, startPoint y: 241, endPoint x: 608, endPoint y: 243, distance: 55.4
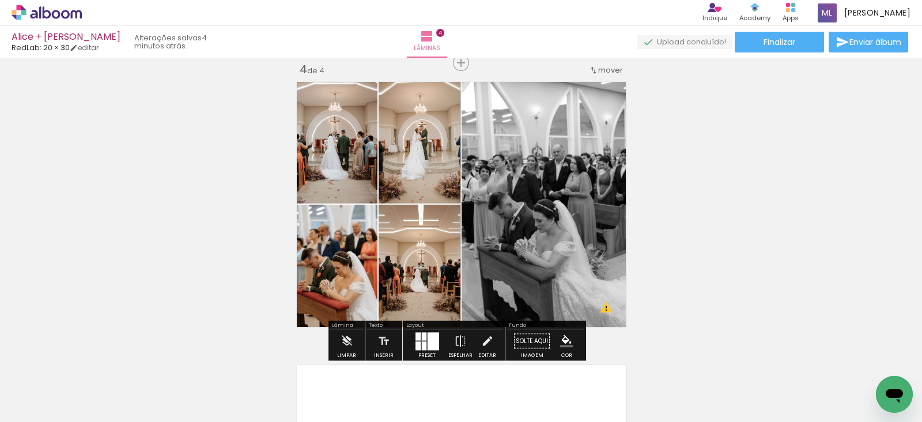
click at [414, 353] on quentale-thumb at bounding box center [418, 383] width 65 height 66
click at [429, 339] on div at bounding box center [434, 341] width 12 height 18
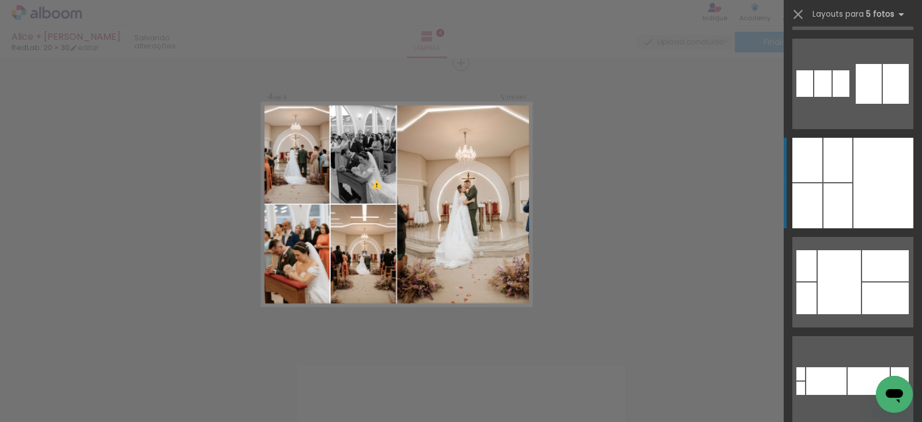
scroll to position [4857, 0]
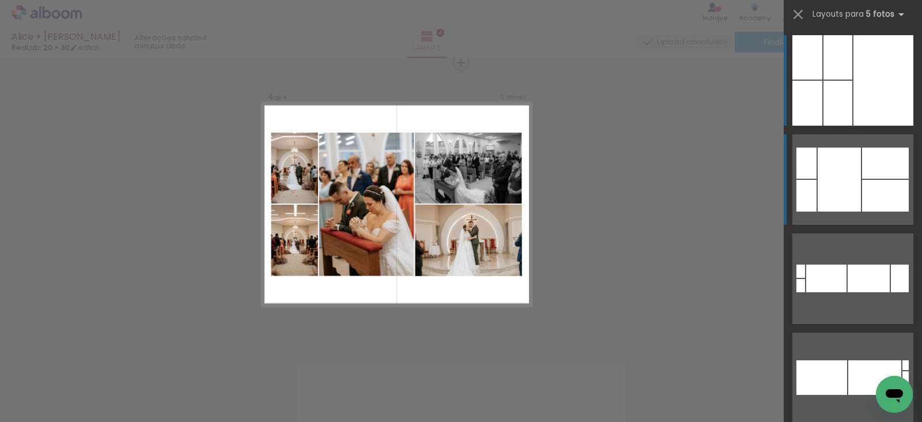
click at [860, 126] on div at bounding box center [883, 80] width 60 height 90
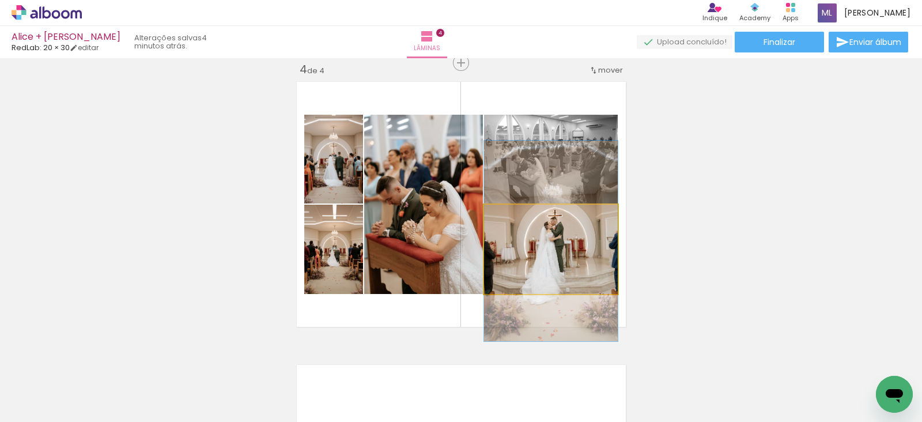
drag, startPoint x: 562, startPoint y: 260, endPoint x: 562, endPoint y: 252, distance: 8.1
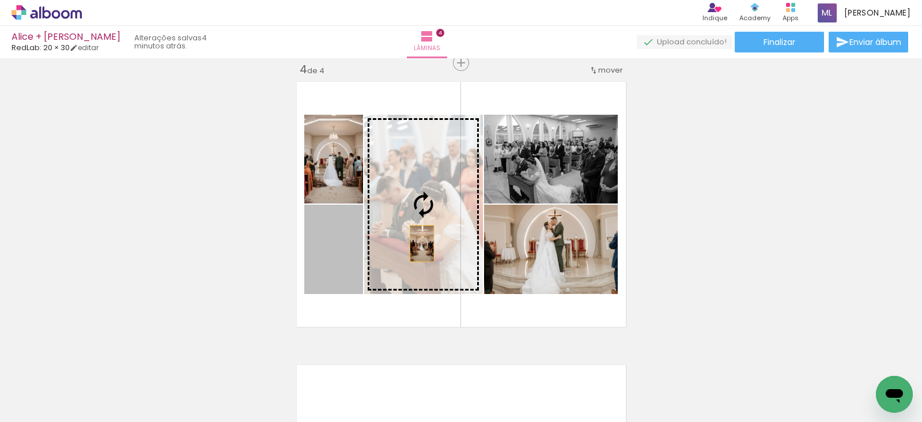
drag, startPoint x: 340, startPoint y: 264, endPoint x: 416, endPoint y: 243, distance: 78.8
click at [0, 0] on slot at bounding box center [0, 0] width 0 height 0
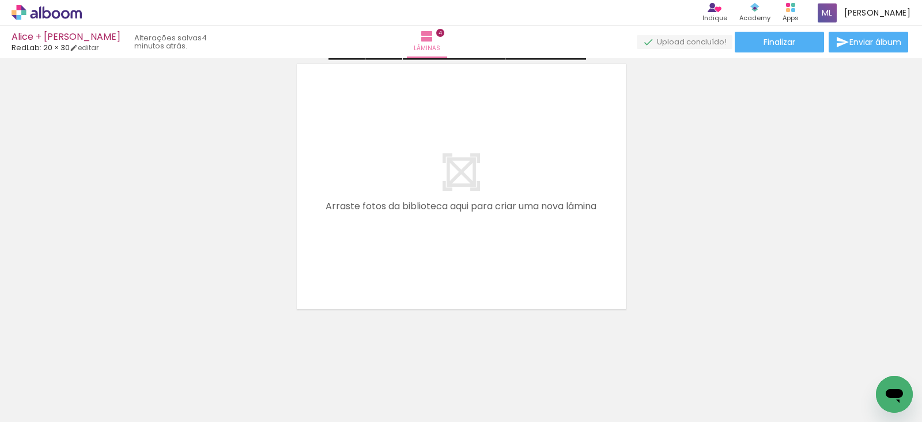
scroll to position [1168, 0]
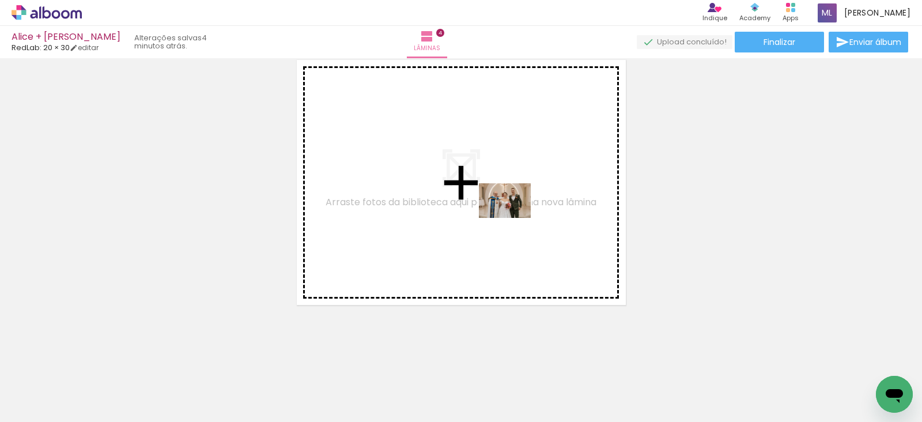
drag, startPoint x: 686, startPoint y: 399, endPoint x: 513, endPoint y: 218, distance: 250.3
click at [513, 218] on quentale-workspace at bounding box center [461, 211] width 922 height 422
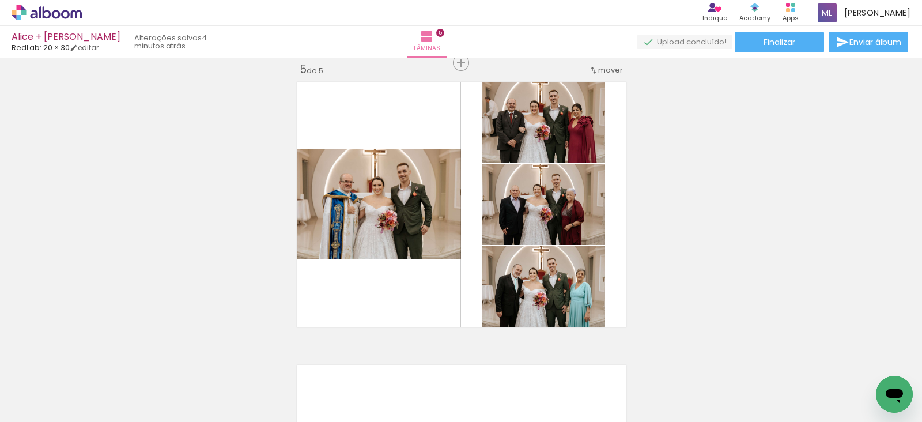
scroll to position [0, 1190]
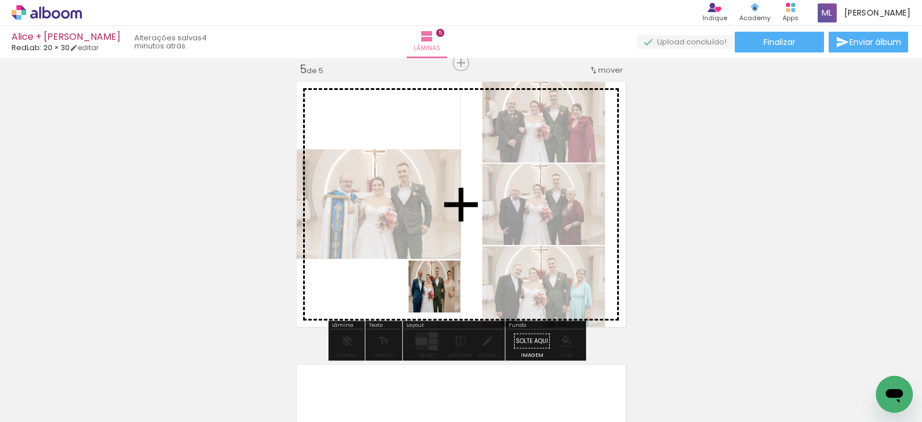
drag, startPoint x: 475, startPoint y: 390, endPoint x: 429, endPoint y: 191, distance: 204.1
click at [429, 191] on quentale-workspace at bounding box center [461, 211] width 922 height 422
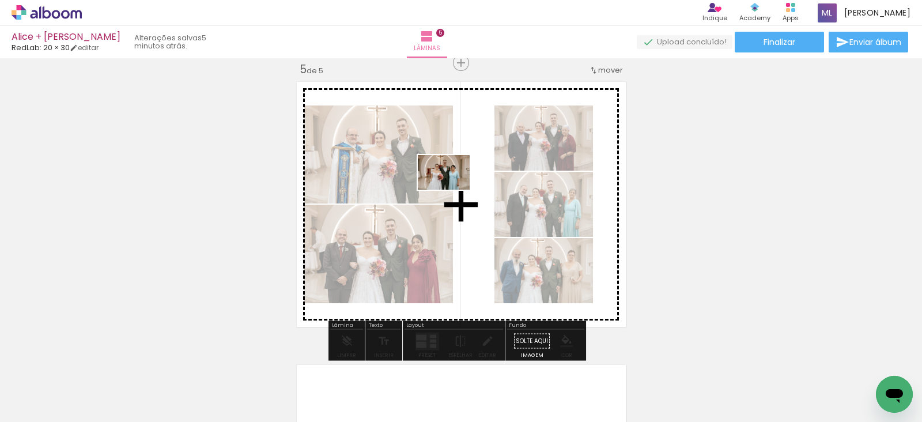
drag, startPoint x: 530, startPoint y: 390, endPoint x: 452, endPoint y: 190, distance: 214.6
click at [452, 190] on quentale-workspace at bounding box center [461, 211] width 922 height 422
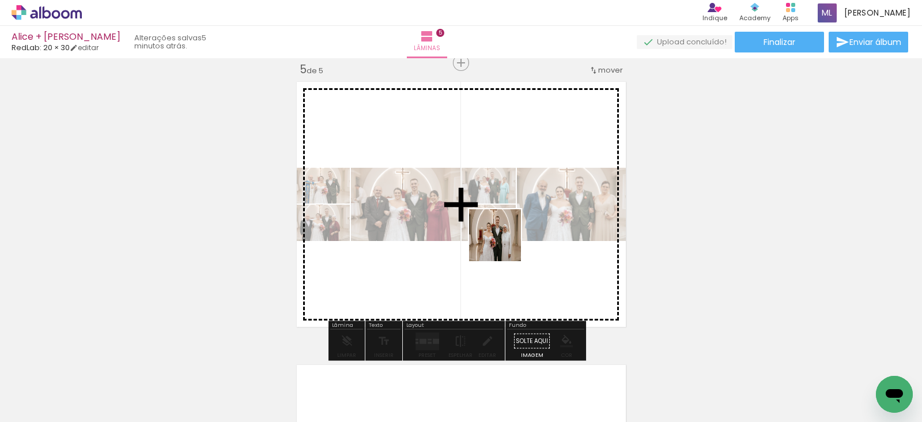
drag, startPoint x: 615, startPoint y: 385, endPoint x: 498, endPoint y: 221, distance: 201.6
click at [498, 221] on quentale-workspace at bounding box center [461, 211] width 922 height 422
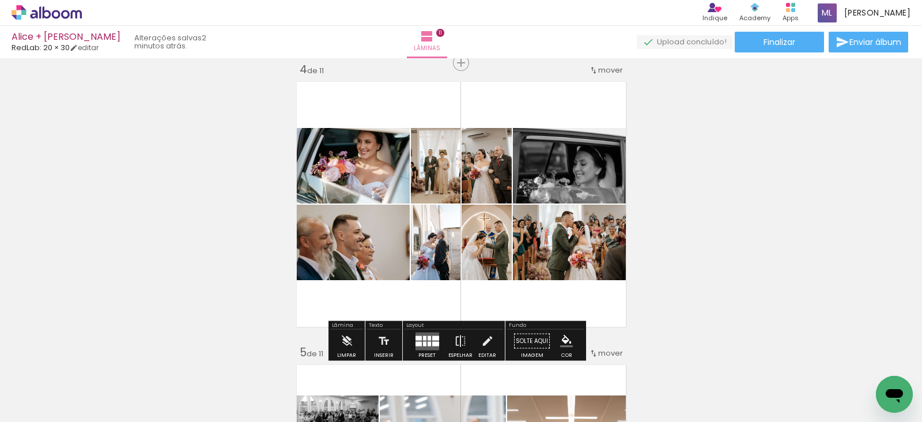
scroll to position [0, 4920]
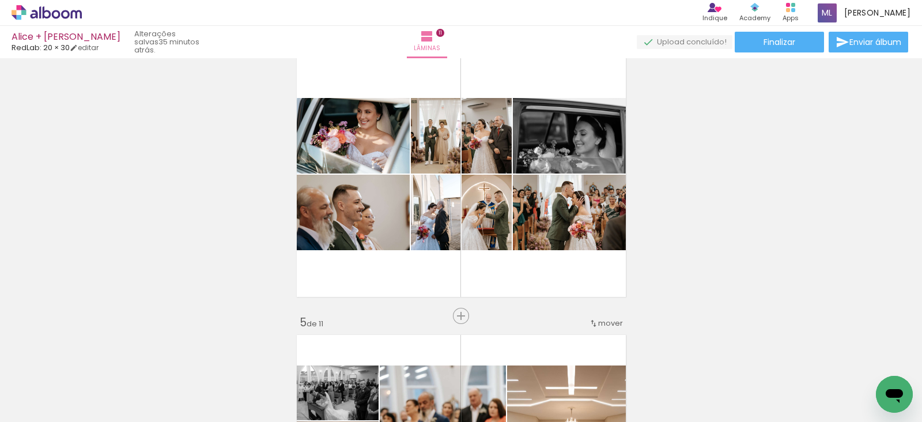
scroll to position [0, 4920]
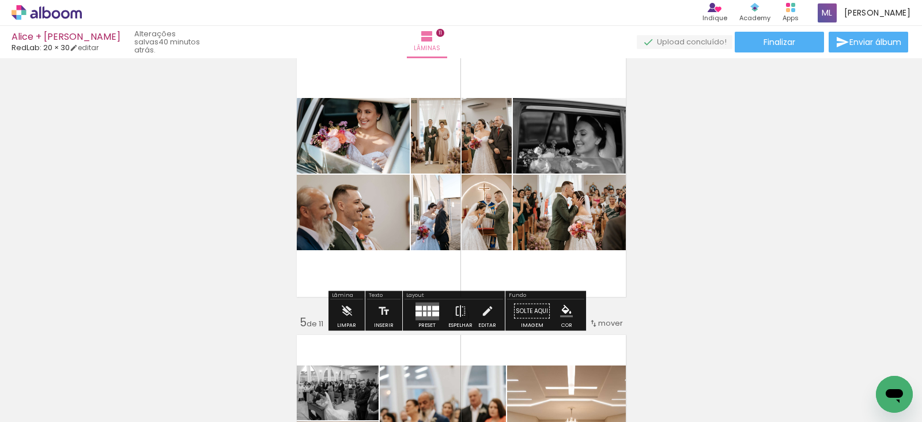
scroll to position [0, 4920]
